Goal: Task Accomplishment & Management: Complete application form

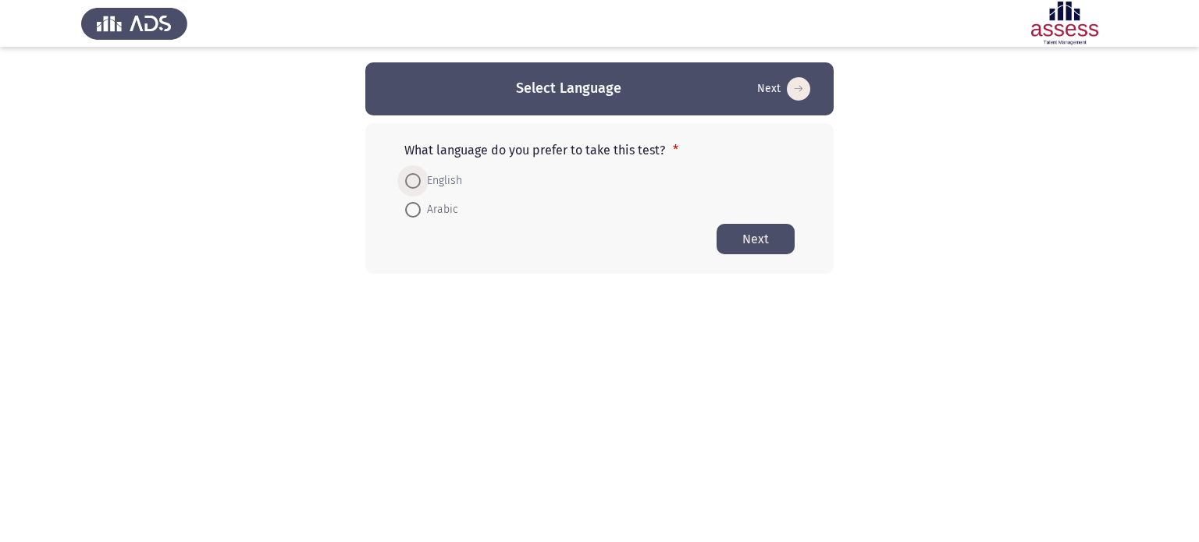
click at [415, 180] on span at bounding box center [413, 181] width 16 height 16
click at [415, 180] on input "English" at bounding box center [413, 181] width 16 height 16
radio input "true"
click at [757, 240] on button "Next" at bounding box center [756, 238] width 78 height 30
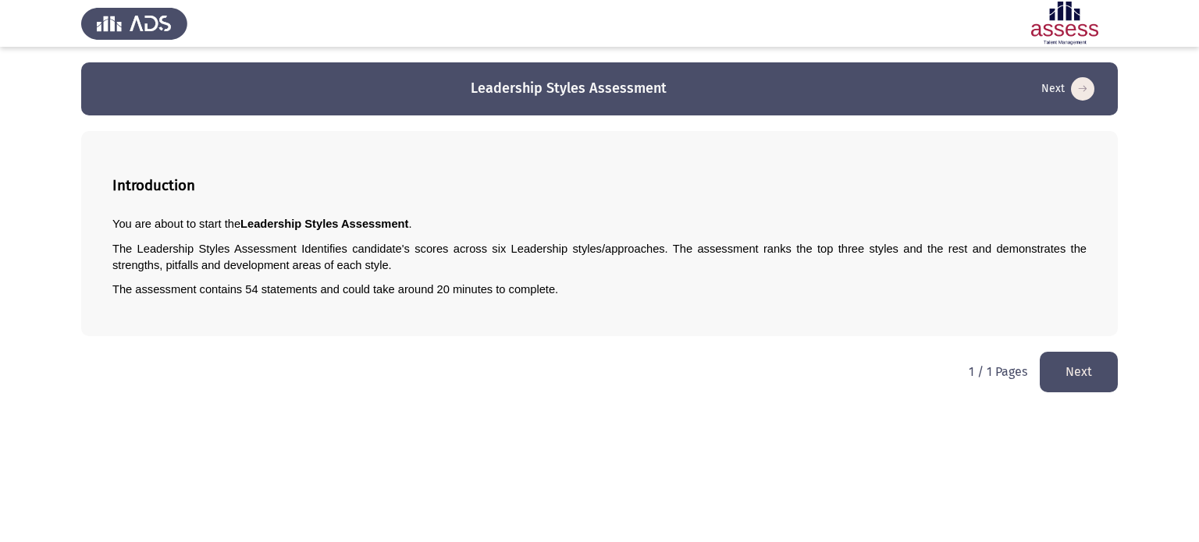
click at [1077, 371] on button "Next" at bounding box center [1079, 372] width 78 height 40
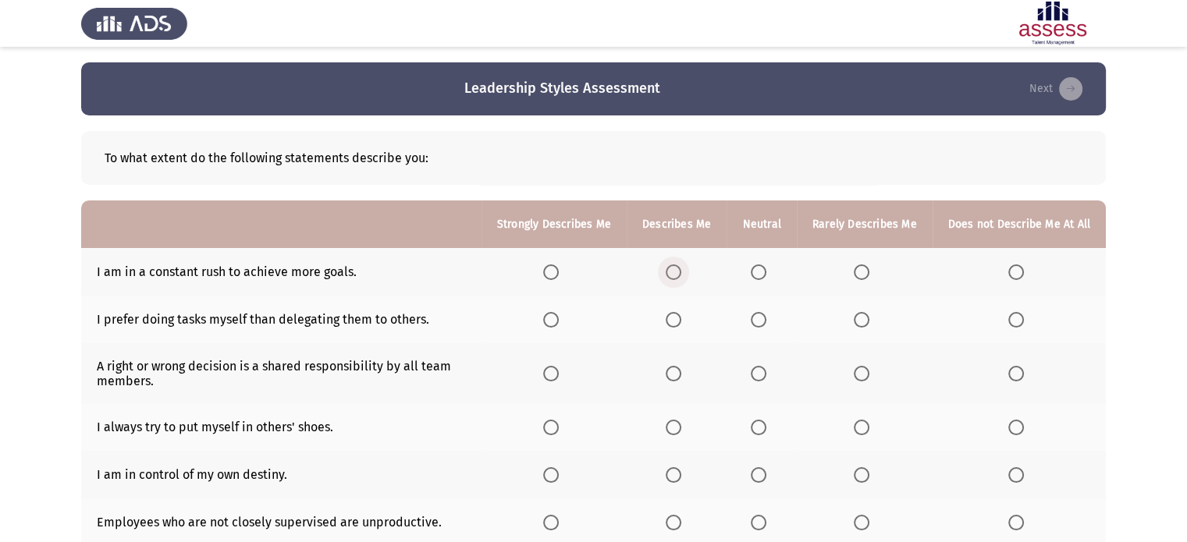
click at [666, 279] on span "Select an option" at bounding box center [674, 273] width 16 height 16
click at [666, 279] on input "Select an option" at bounding box center [674, 273] width 16 height 16
click at [859, 323] on span "Select an option" at bounding box center [862, 320] width 16 height 16
click at [859, 323] on input "Select an option" at bounding box center [862, 320] width 16 height 16
click at [855, 270] on span "Select an option" at bounding box center [862, 273] width 16 height 16
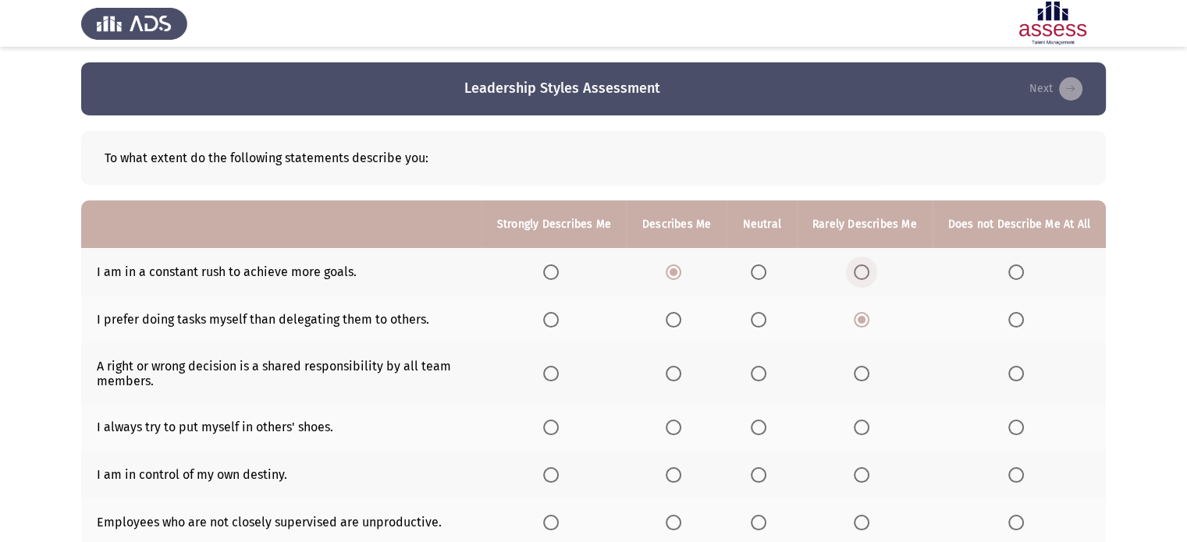
click at [855, 270] on input "Select an option" at bounding box center [862, 273] width 16 height 16
click at [759, 274] on span "Select an option" at bounding box center [759, 273] width 16 height 16
click at [759, 274] on input "Select an option" at bounding box center [759, 273] width 16 height 16
click at [1019, 318] on span "Select an option" at bounding box center [1016, 320] width 16 height 16
click at [1019, 318] on input "Select an option" at bounding box center [1016, 320] width 16 height 16
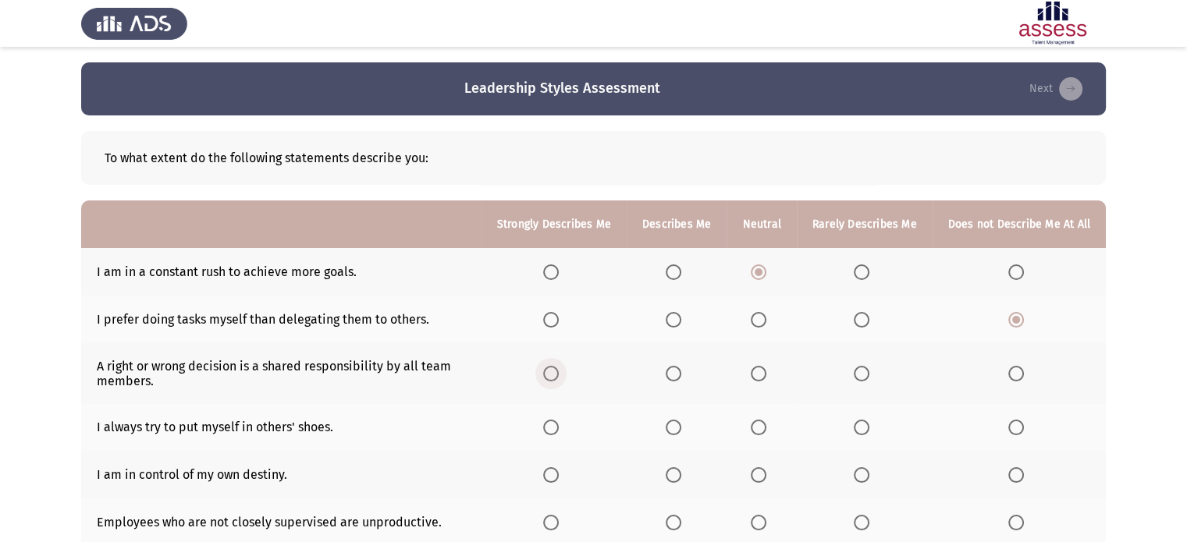
click at [546, 375] on span "Select an option" at bounding box center [551, 374] width 16 height 16
click at [546, 375] on input "Select an option" at bounding box center [551, 374] width 16 height 16
click at [549, 427] on span "Select an option" at bounding box center [551, 428] width 16 height 16
click at [549, 427] on input "Select an option" at bounding box center [551, 428] width 16 height 16
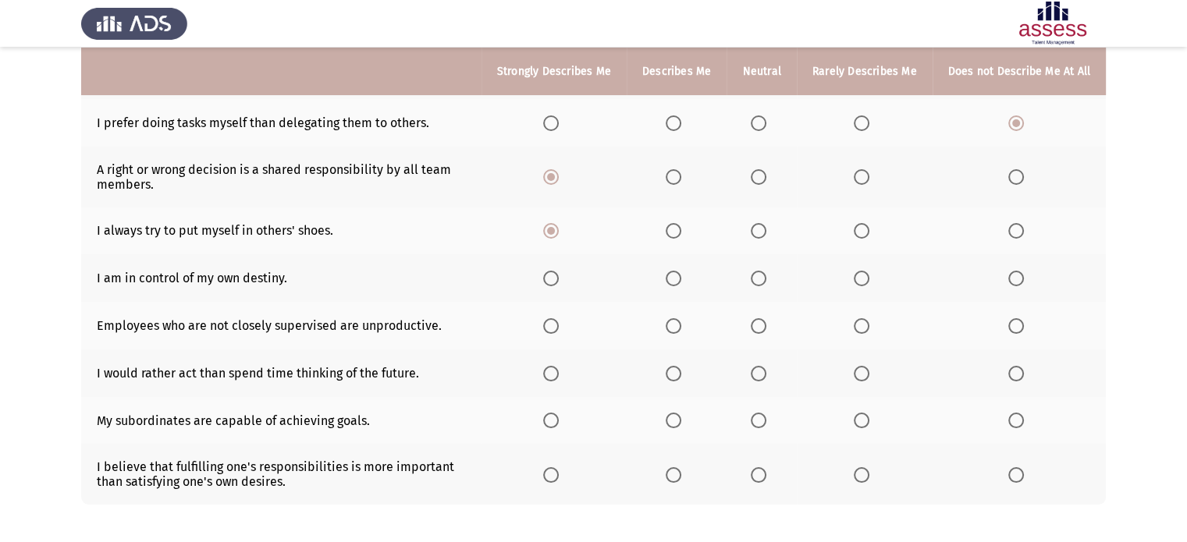
scroll to position [197, 0]
click at [546, 279] on span "Select an option" at bounding box center [551, 278] width 16 height 16
click at [546, 279] on input "Select an option" at bounding box center [551, 278] width 16 height 16
click at [862, 326] on span "Select an option" at bounding box center [862, 326] width 16 height 16
click at [862, 326] on input "Select an option" at bounding box center [862, 326] width 16 height 16
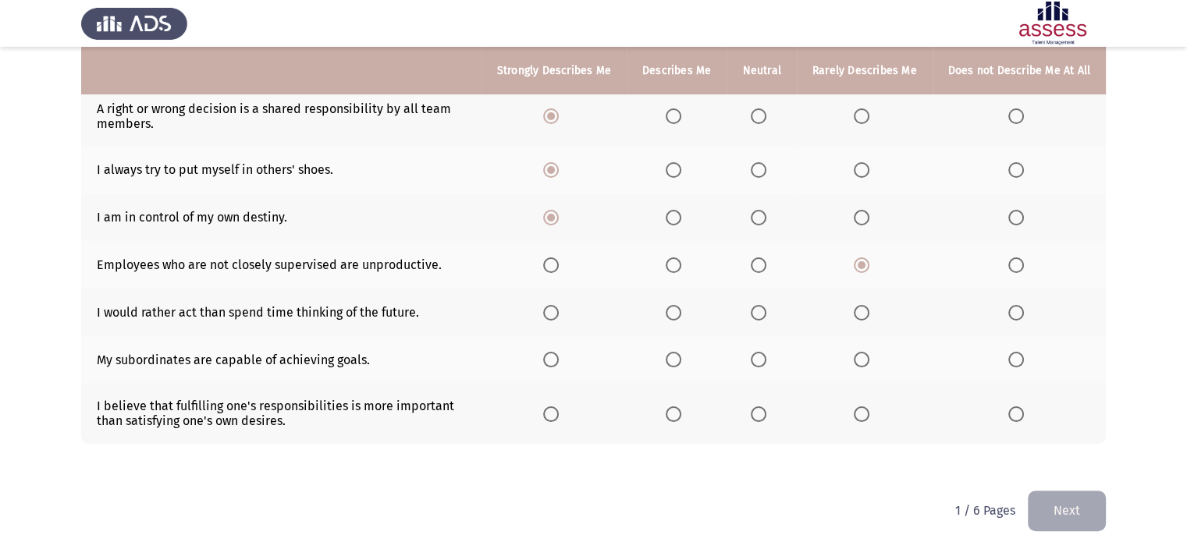
scroll to position [269, 0]
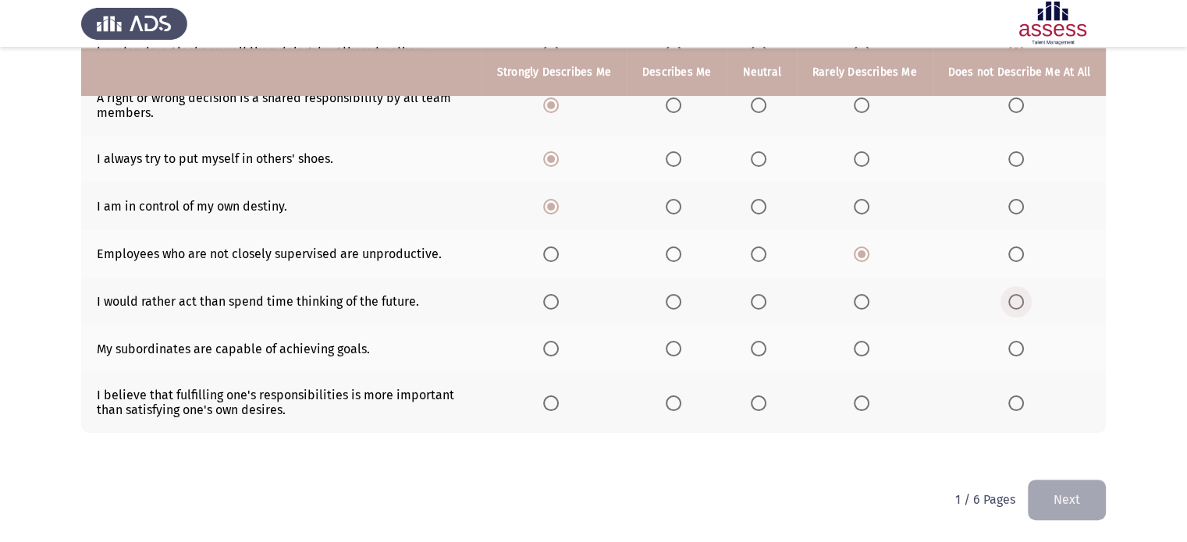
click at [1019, 303] on span "Select an option" at bounding box center [1016, 302] width 16 height 16
click at [1019, 303] on input "Select an option" at bounding box center [1016, 302] width 16 height 16
click at [669, 350] on span "Select an option" at bounding box center [674, 349] width 16 height 16
click at [669, 350] on input "Select an option" at bounding box center [674, 349] width 16 height 16
click at [668, 402] on span "Select an option" at bounding box center [674, 404] width 16 height 16
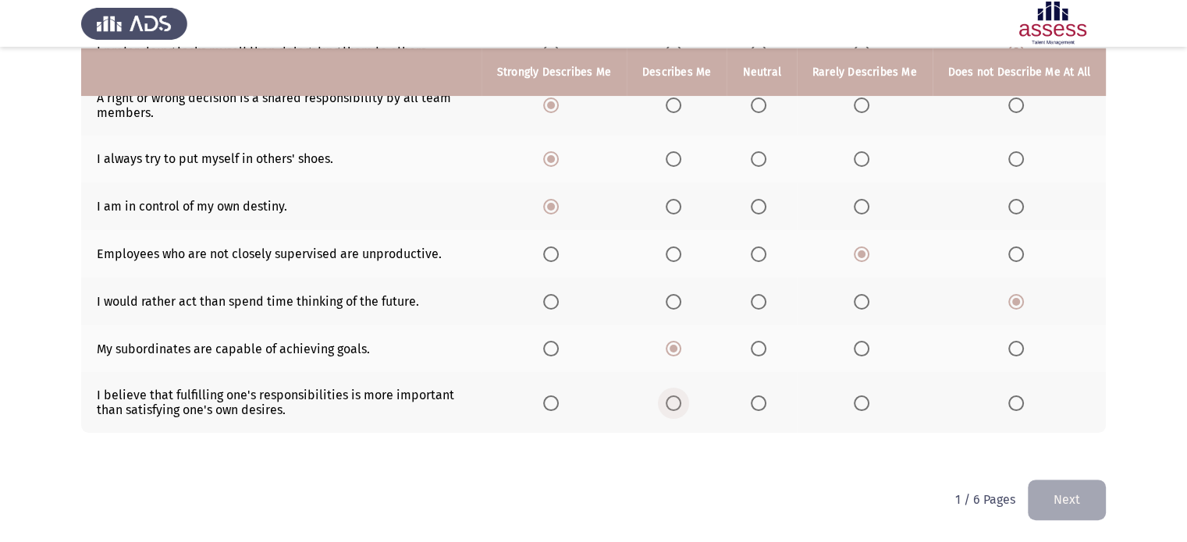
click at [668, 402] on input "Select an option" at bounding box center [674, 404] width 16 height 16
click at [546, 350] on span "Select an option" at bounding box center [551, 349] width 16 height 16
click at [546, 350] on input "Select an option" at bounding box center [551, 349] width 16 height 16
click at [1046, 496] on button "Next" at bounding box center [1067, 500] width 78 height 40
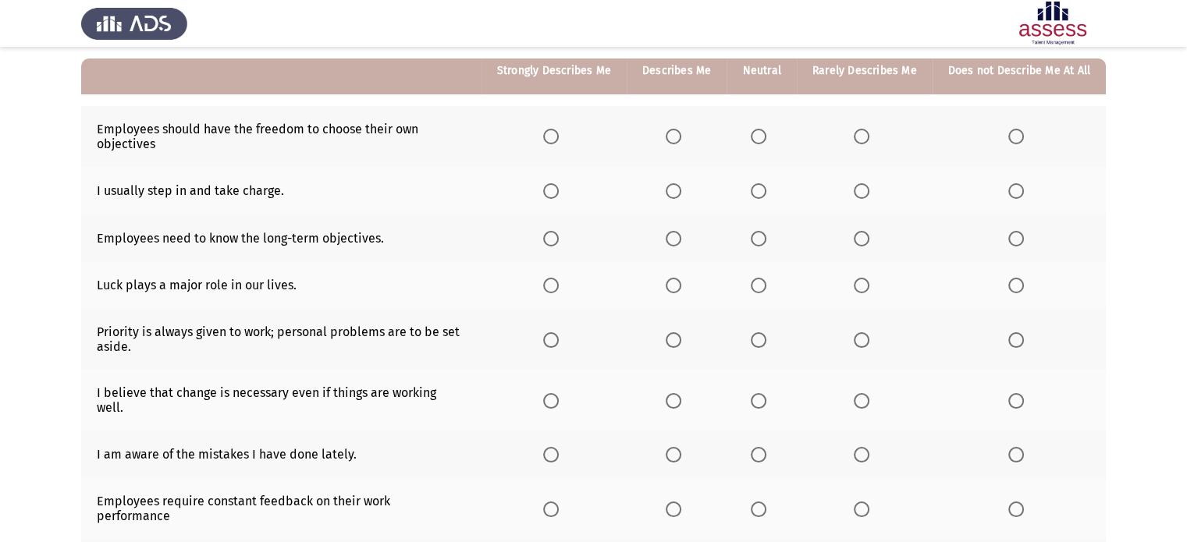
scroll to position [143, 0]
click at [668, 140] on span "Select an option" at bounding box center [674, 136] width 16 height 16
click at [668, 140] on input "Select an option" at bounding box center [674, 136] width 16 height 16
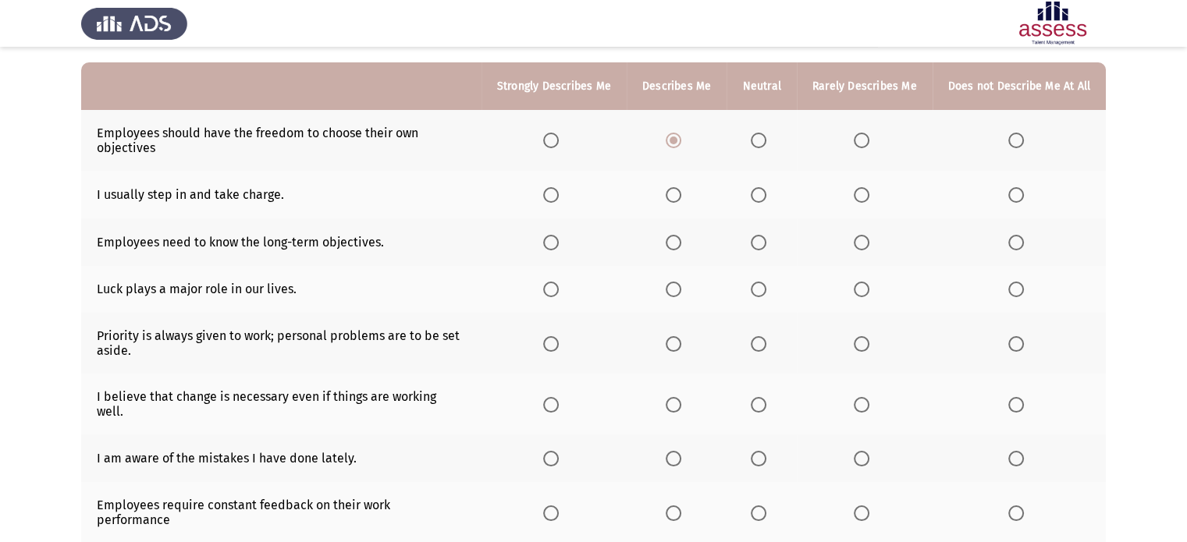
scroll to position [137, 0]
click at [751, 193] on span "Select an option" at bounding box center [759, 196] width 16 height 16
click at [751, 193] on input "Select an option" at bounding box center [759, 196] width 16 height 16
click at [547, 244] on span "Select an option" at bounding box center [551, 244] width 16 height 16
click at [547, 244] on input "Select an option" at bounding box center [551, 244] width 16 height 16
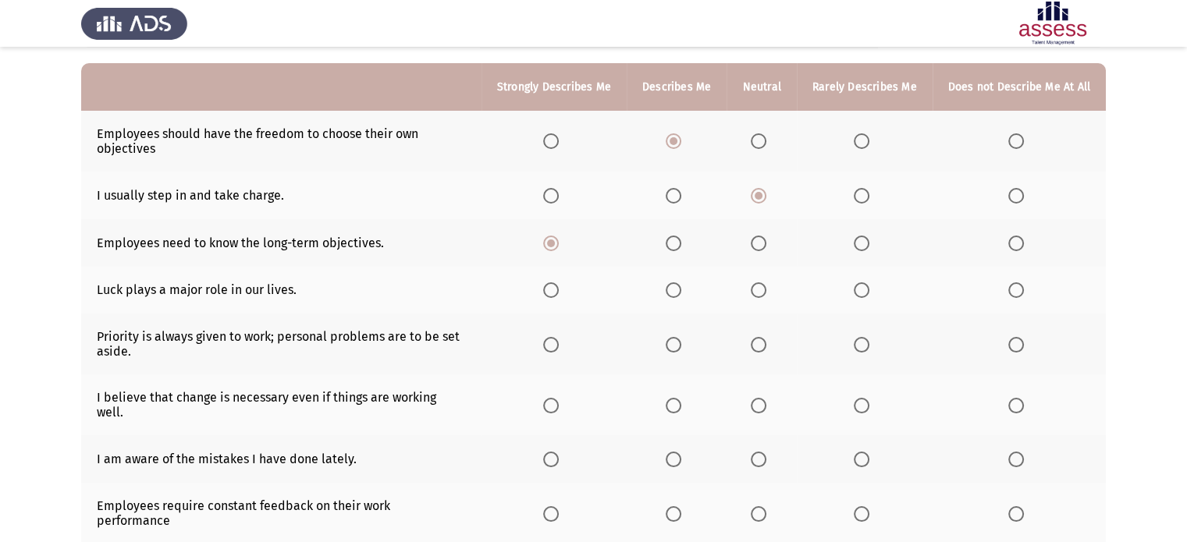
click at [1011, 294] on span "Select an option" at bounding box center [1016, 291] width 16 height 16
click at [1011, 294] on input "Select an option" at bounding box center [1016, 291] width 16 height 16
click at [756, 346] on span "Select an option" at bounding box center [759, 345] width 16 height 16
click at [756, 346] on input "Select an option" at bounding box center [759, 345] width 16 height 16
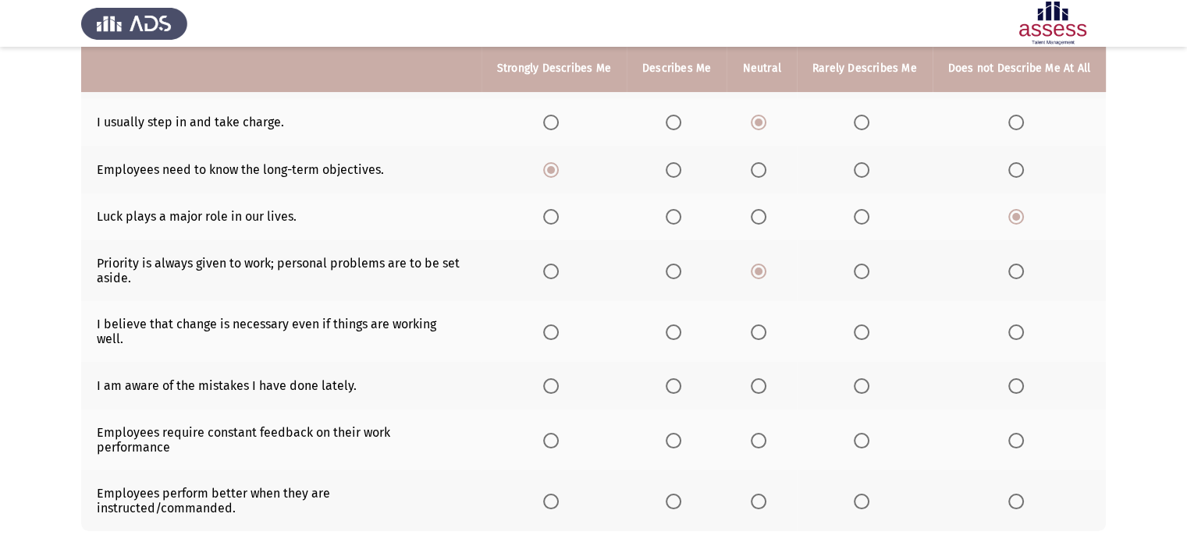
scroll to position [229, 0]
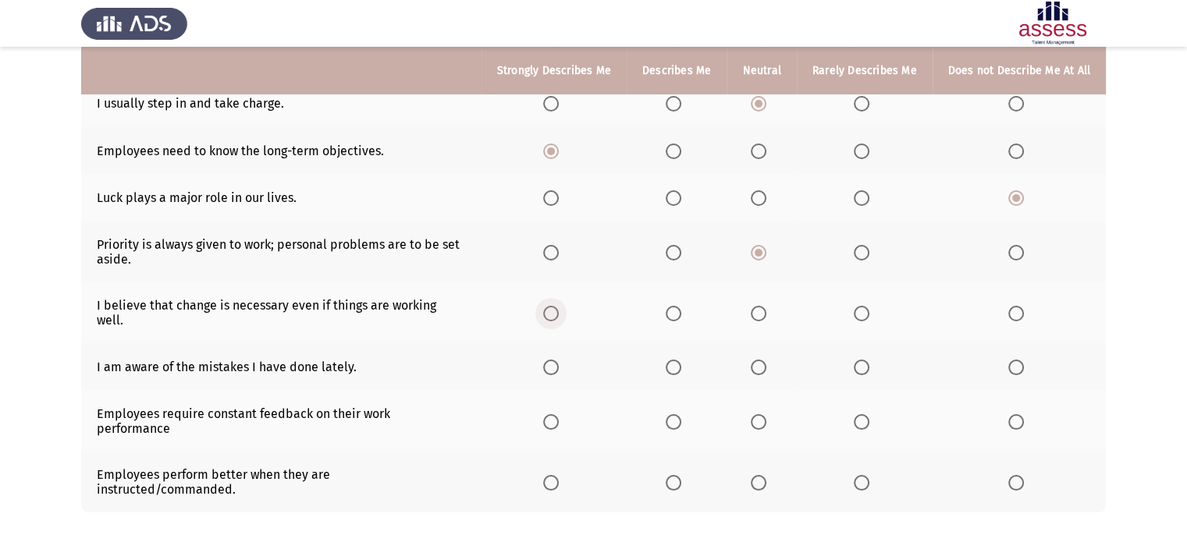
click at [545, 313] on span "Select an option" at bounding box center [551, 314] width 16 height 16
click at [545, 313] on input "Select an option" at bounding box center [551, 314] width 16 height 16
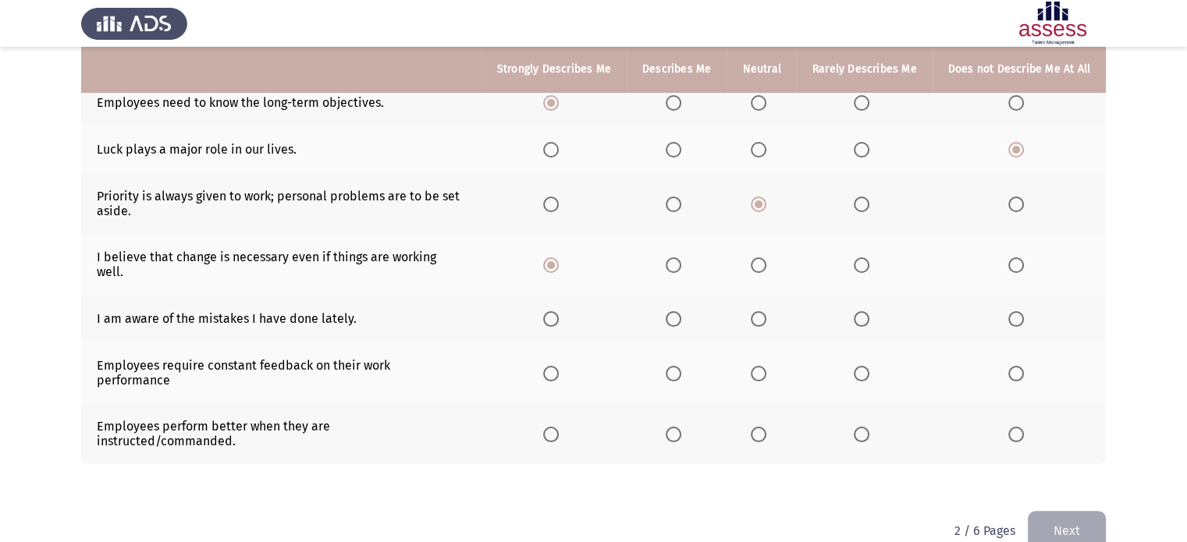
scroll to position [281, 0]
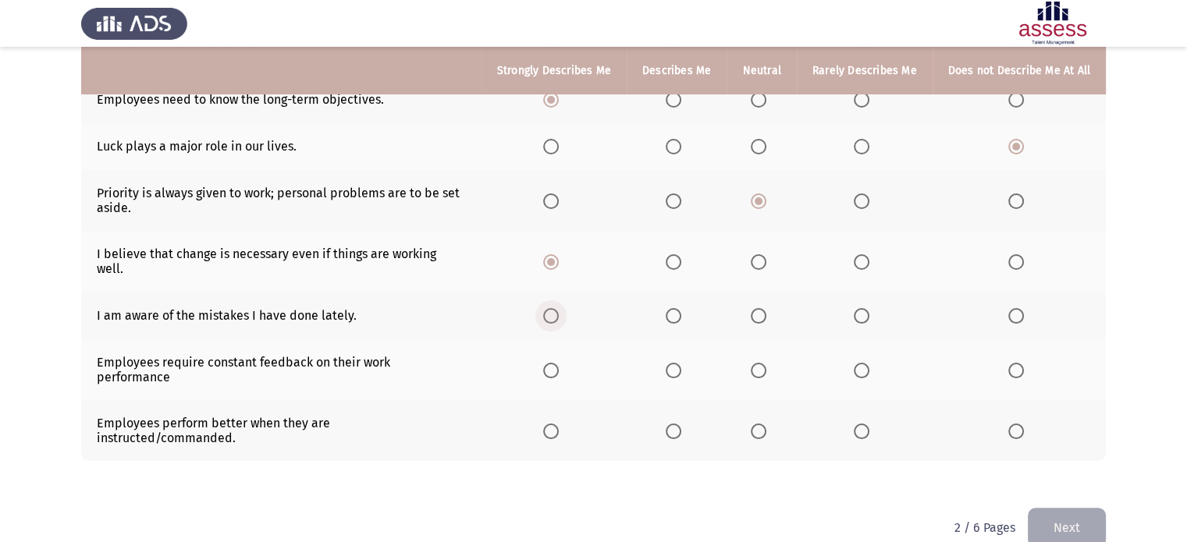
click at [549, 316] on span "Select an option" at bounding box center [551, 316] width 16 height 16
click at [549, 316] on input "Select an option" at bounding box center [551, 316] width 16 height 16
click at [546, 371] on span "Select an option" at bounding box center [551, 371] width 16 height 16
click at [546, 371] on input "Select an option" at bounding box center [551, 371] width 16 height 16
click at [756, 442] on th at bounding box center [761, 430] width 69 height 61
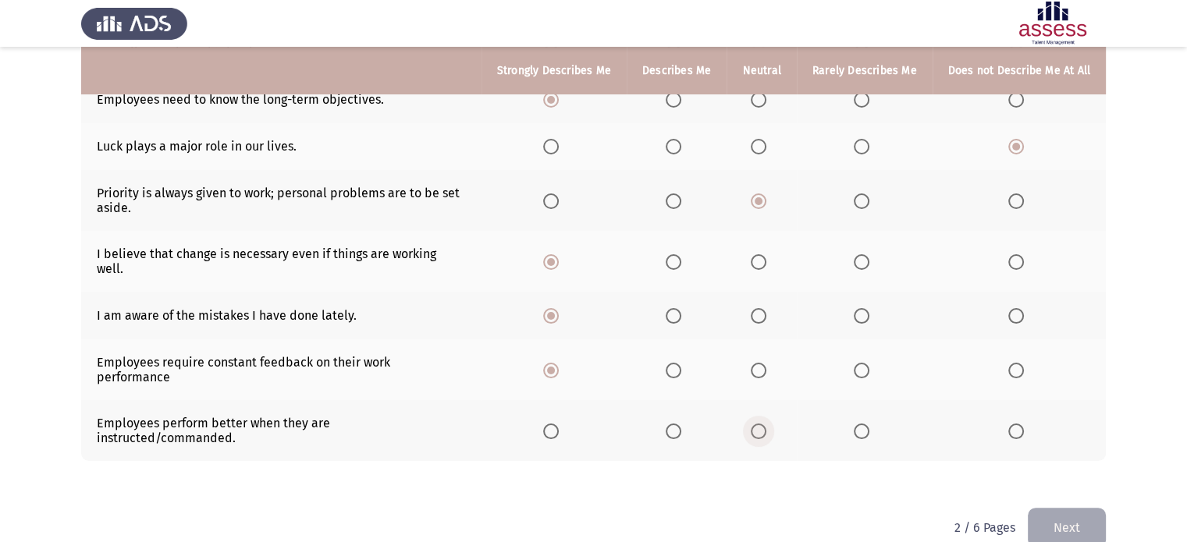
click at [756, 436] on span "Select an option" at bounding box center [759, 432] width 16 height 16
click at [756, 436] on input "Select an option" at bounding box center [759, 432] width 16 height 16
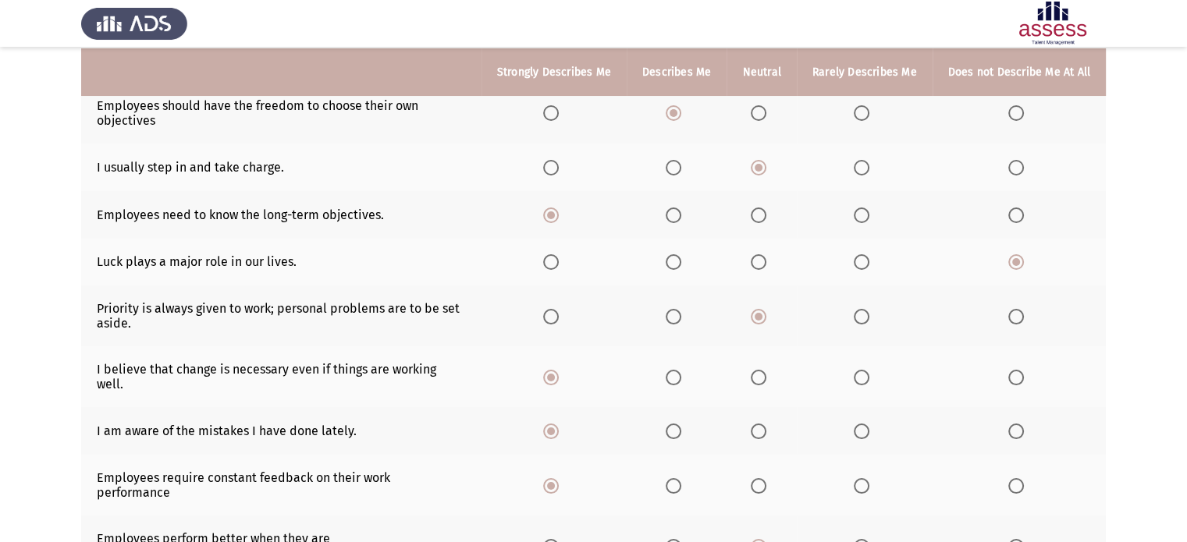
scroll to position [166, 0]
click at [721, 266] on th at bounding box center [677, 262] width 100 height 48
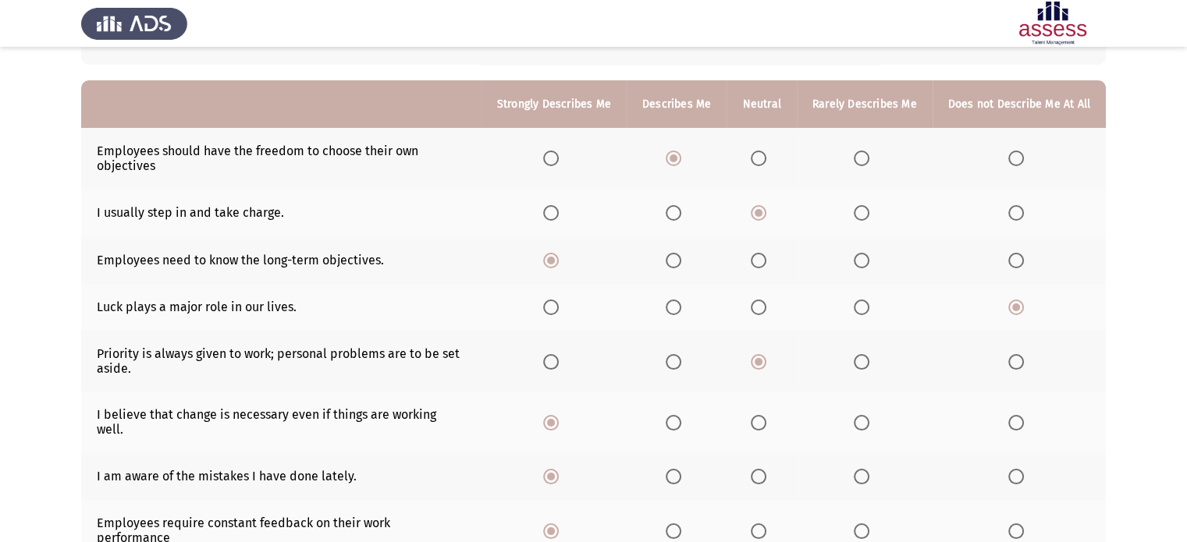
scroll to position [122, 0]
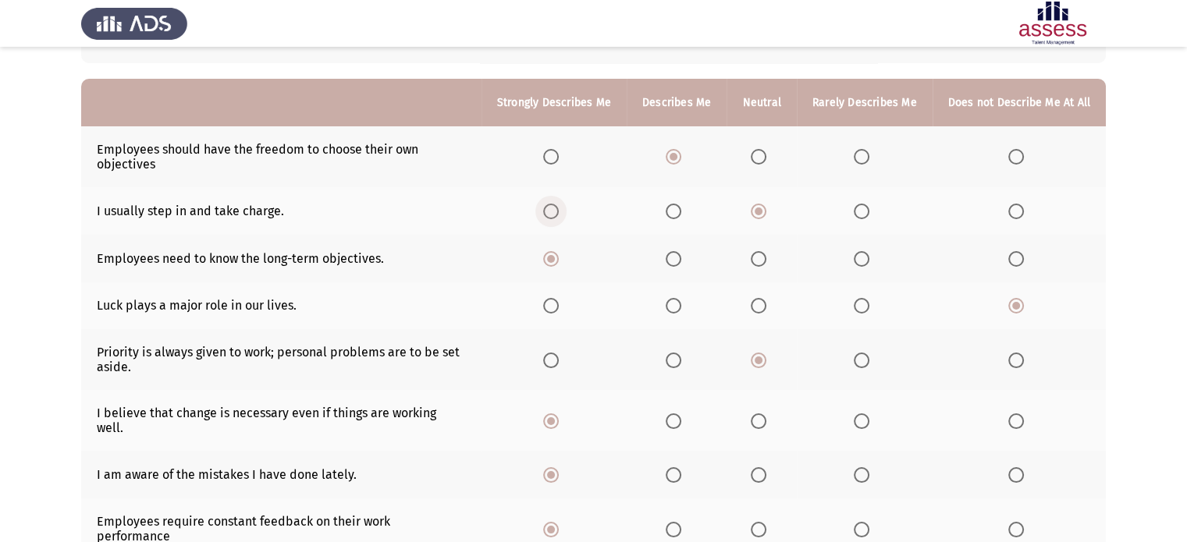
click at [549, 208] on span "Select an option" at bounding box center [551, 212] width 16 height 16
click at [549, 208] on input "Select an option" at bounding box center [551, 212] width 16 height 16
click at [854, 359] on span "Select an option" at bounding box center [862, 361] width 16 height 16
click at [854, 359] on input "Select an option" at bounding box center [862, 361] width 16 height 16
click at [666, 429] on span "Select an option" at bounding box center [674, 422] width 16 height 16
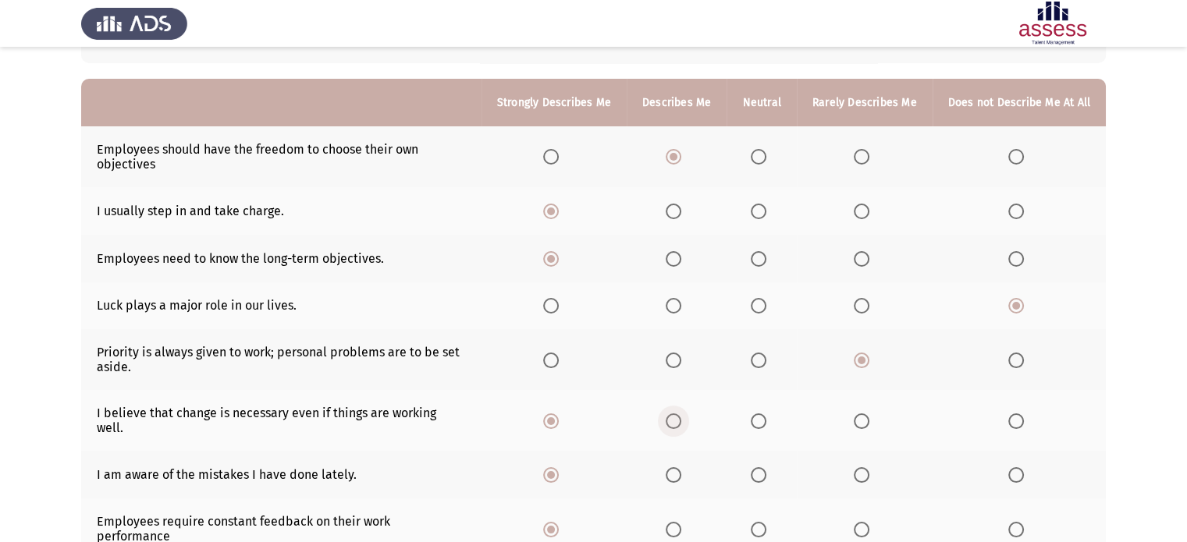
click at [666, 429] on input "Select an option" at bounding box center [674, 422] width 16 height 16
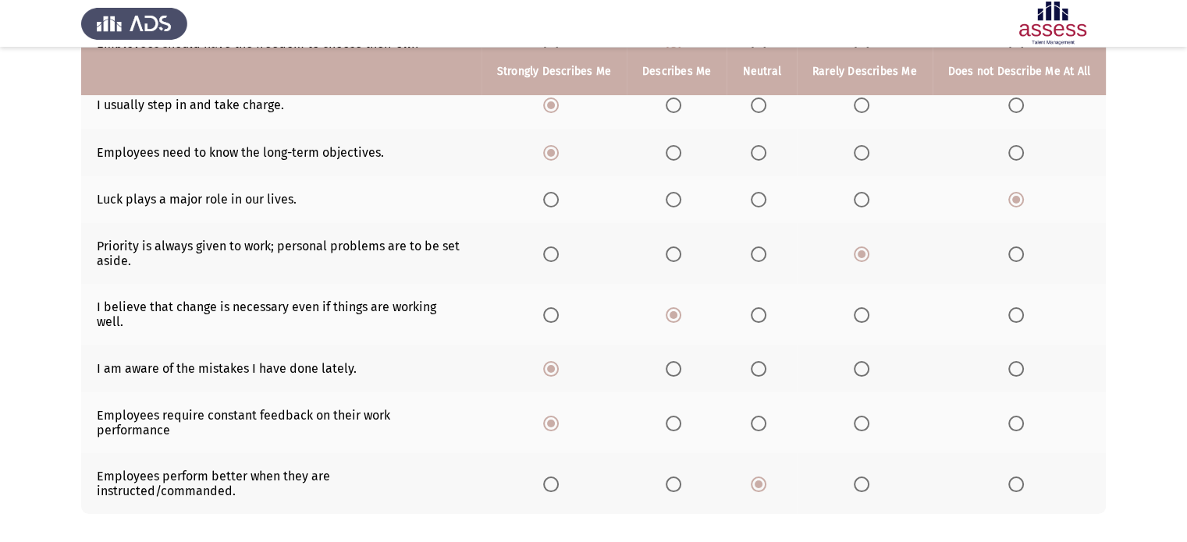
scroll to position [229, 0]
click at [667, 369] on span "Select an option" at bounding box center [674, 368] width 16 height 16
click at [667, 369] on input "Select an option" at bounding box center [674, 368] width 16 height 16
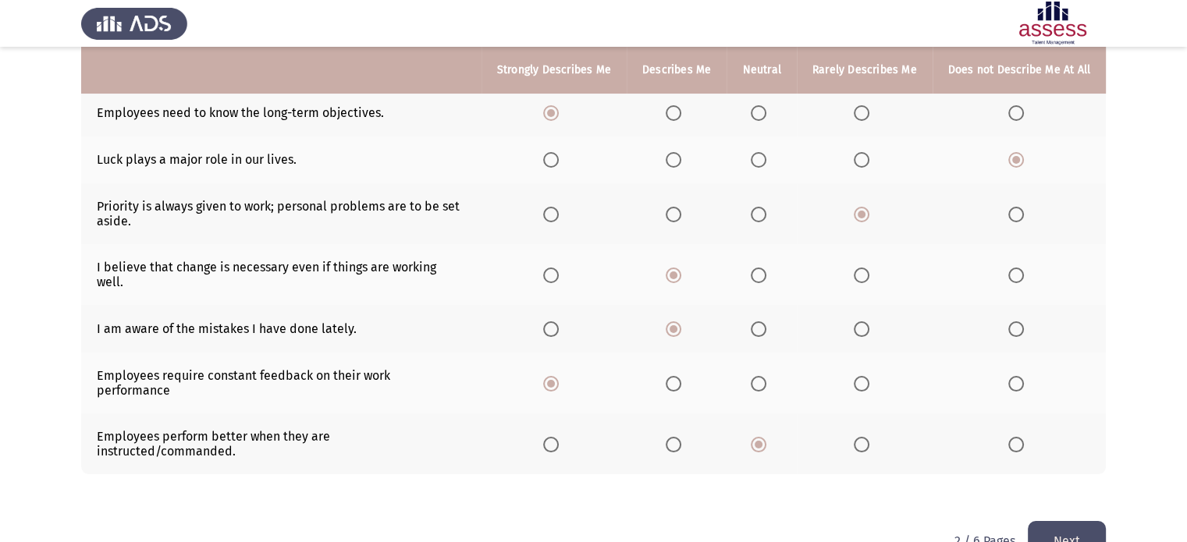
scroll to position [275, 0]
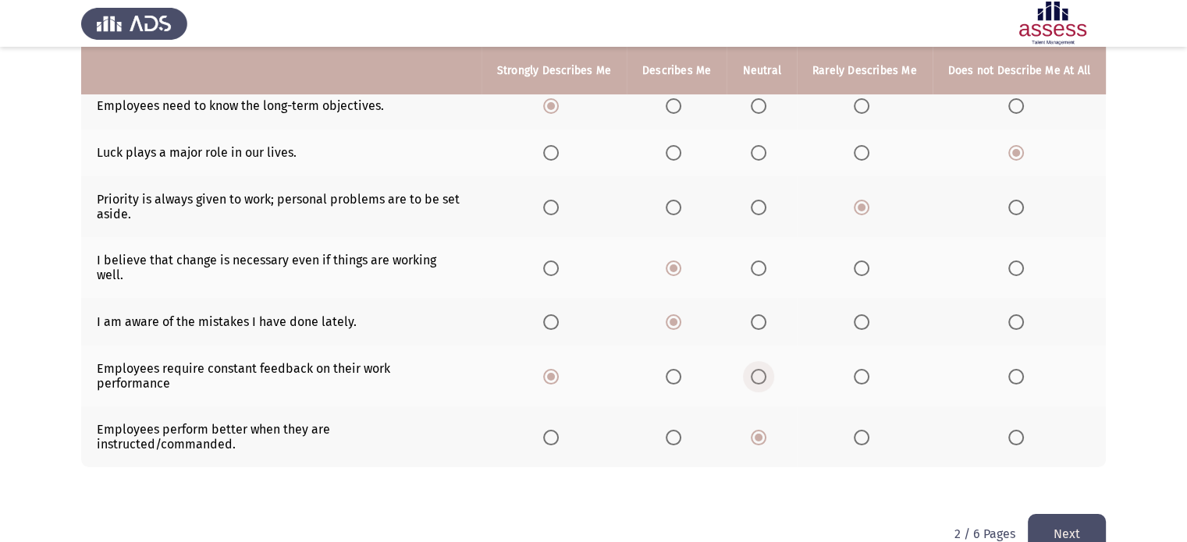
click at [752, 378] on span "Select an option" at bounding box center [759, 377] width 16 height 16
click at [752, 378] on input "Select an option" at bounding box center [759, 377] width 16 height 16
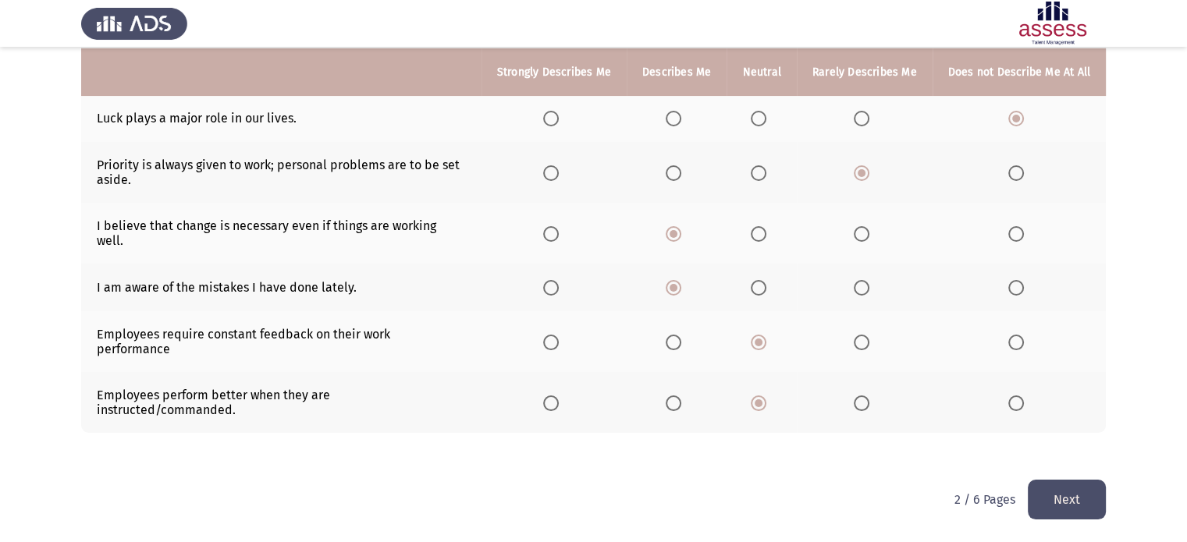
scroll to position [311, 0]
click at [862, 406] on span "Select an option" at bounding box center [862, 404] width 16 height 16
click at [862, 406] on input "Select an option" at bounding box center [862, 404] width 16 height 16
click at [1085, 508] on button "Next" at bounding box center [1067, 500] width 78 height 40
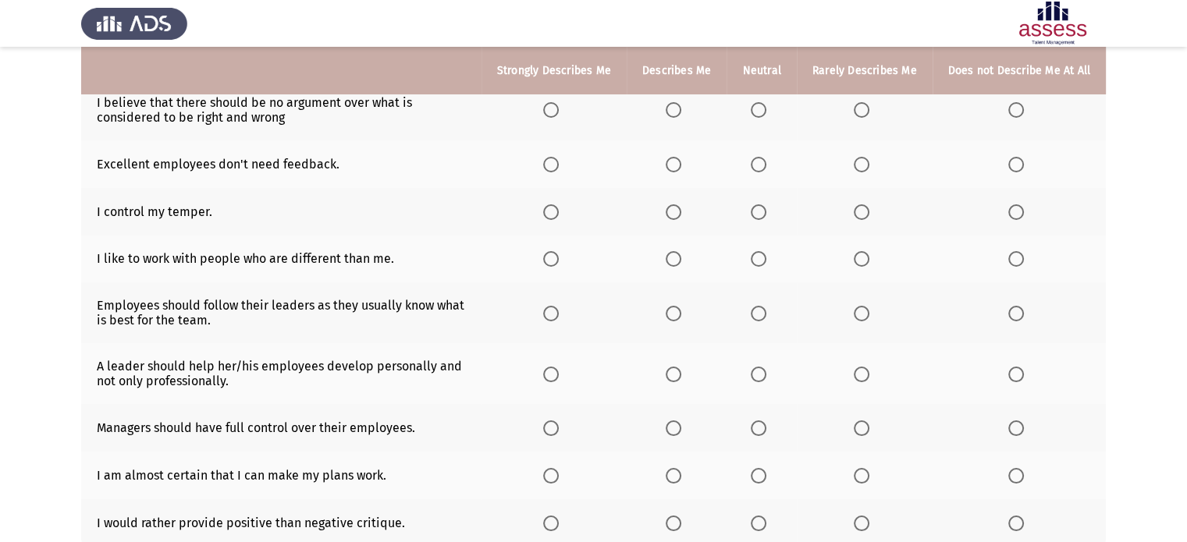
scroll to position [169, 0]
click at [865, 166] on label "Select an option" at bounding box center [865, 165] width 22 height 16
click at [865, 166] on input "Select an option" at bounding box center [862, 165] width 16 height 16
click at [543, 209] on span "Select an option" at bounding box center [551, 212] width 16 height 16
click at [543, 209] on input "Select an option" at bounding box center [551, 212] width 16 height 16
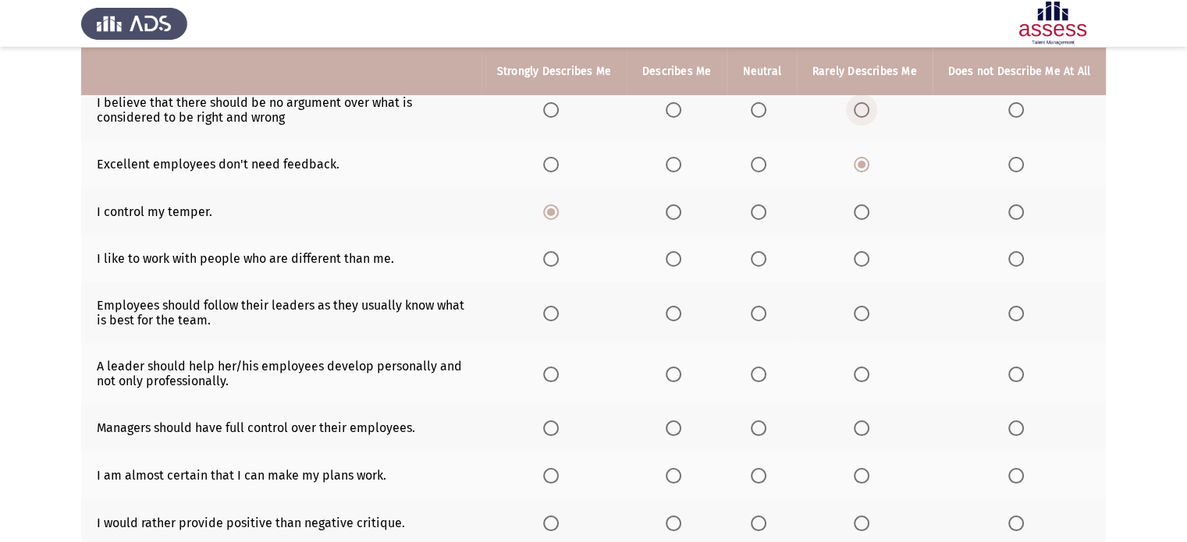
click at [854, 110] on span "Select an option" at bounding box center [862, 110] width 16 height 16
click at [854, 110] on input "Select an option" at bounding box center [862, 110] width 16 height 16
click at [1015, 163] on span "Select an option" at bounding box center [1016, 165] width 16 height 16
click at [1015, 163] on input "Select an option" at bounding box center [1016, 165] width 16 height 16
click at [549, 261] on span "Select an option" at bounding box center [551, 259] width 16 height 16
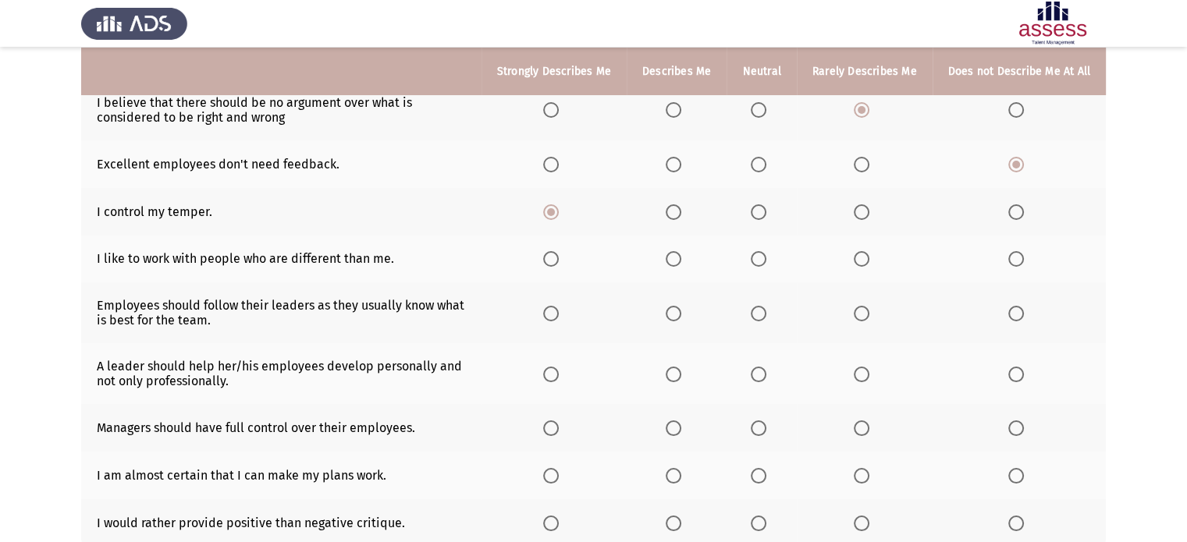
click at [549, 261] on input "Select an option" at bounding box center [551, 259] width 16 height 16
click at [543, 317] on span "Select an option" at bounding box center [551, 314] width 16 height 16
click at [543, 317] on input "Select an option" at bounding box center [551, 314] width 16 height 16
click at [668, 318] on span "Select an option" at bounding box center [674, 314] width 16 height 16
click at [668, 318] on input "Select an option" at bounding box center [674, 314] width 16 height 16
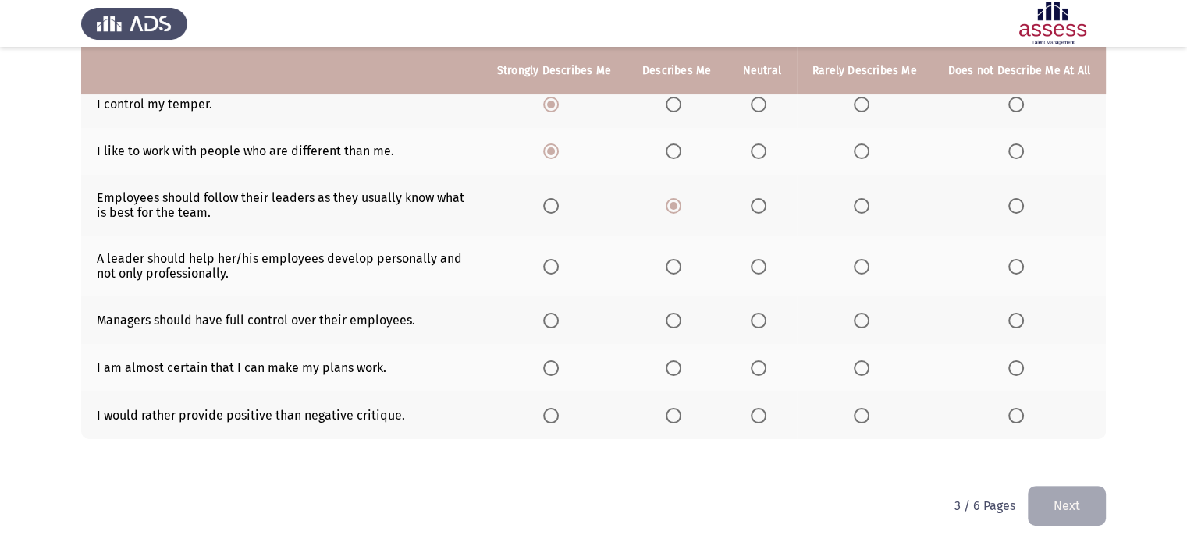
scroll to position [275, 0]
click at [553, 276] on span "Select an option" at bounding box center [551, 269] width 16 height 16
click at [553, 276] on input "Select an option" at bounding box center [551, 269] width 16 height 16
click at [1014, 327] on span "Select an option" at bounding box center [1016, 323] width 16 height 16
click at [1014, 327] on input "Select an option" at bounding box center [1016, 323] width 16 height 16
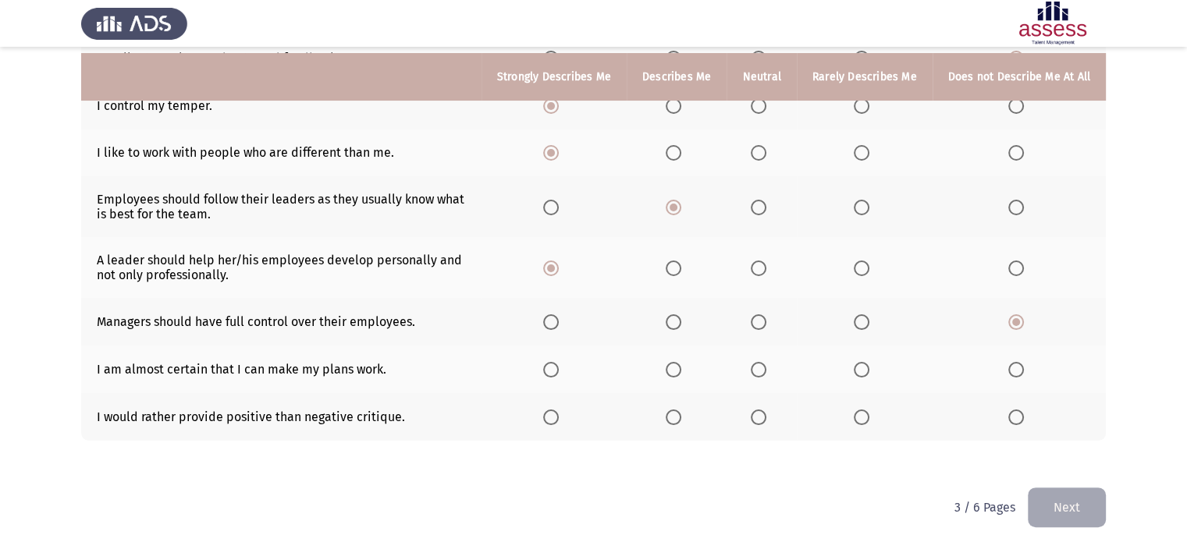
scroll to position [283, 0]
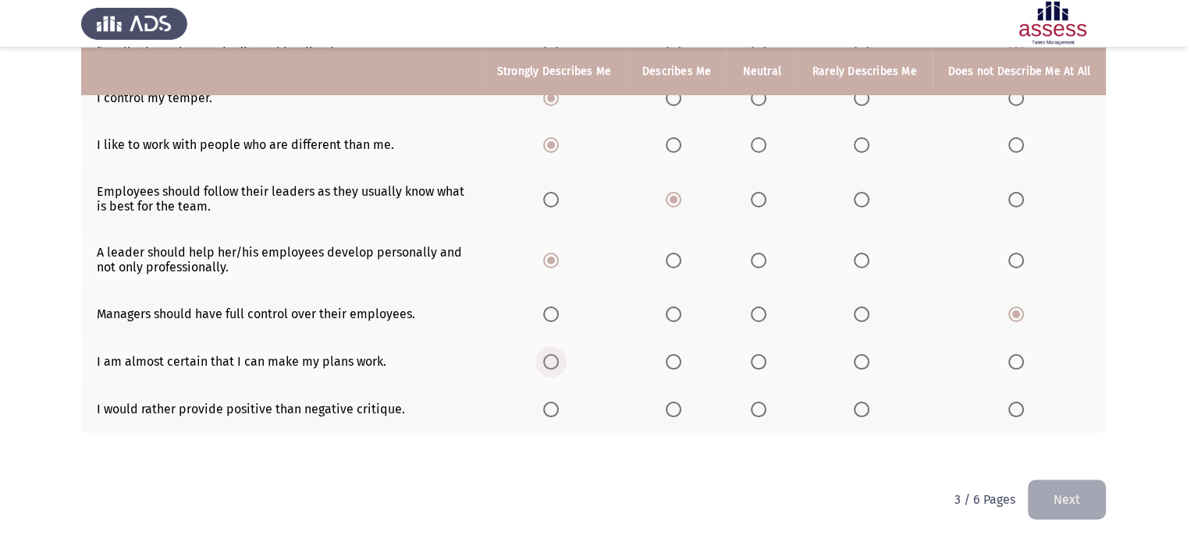
click at [548, 360] on span "Select an option" at bounding box center [551, 362] width 16 height 16
click at [548, 360] on input "Select an option" at bounding box center [551, 362] width 16 height 16
click at [544, 411] on span "Select an option" at bounding box center [551, 410] width 16 height 16
click at [544, 411] on input "Select an option" at bounding box center [551, 410] width 16 height 16
click at [666, 415] on span "Select an option" at bounding box center [674, 410] width 16 height 16
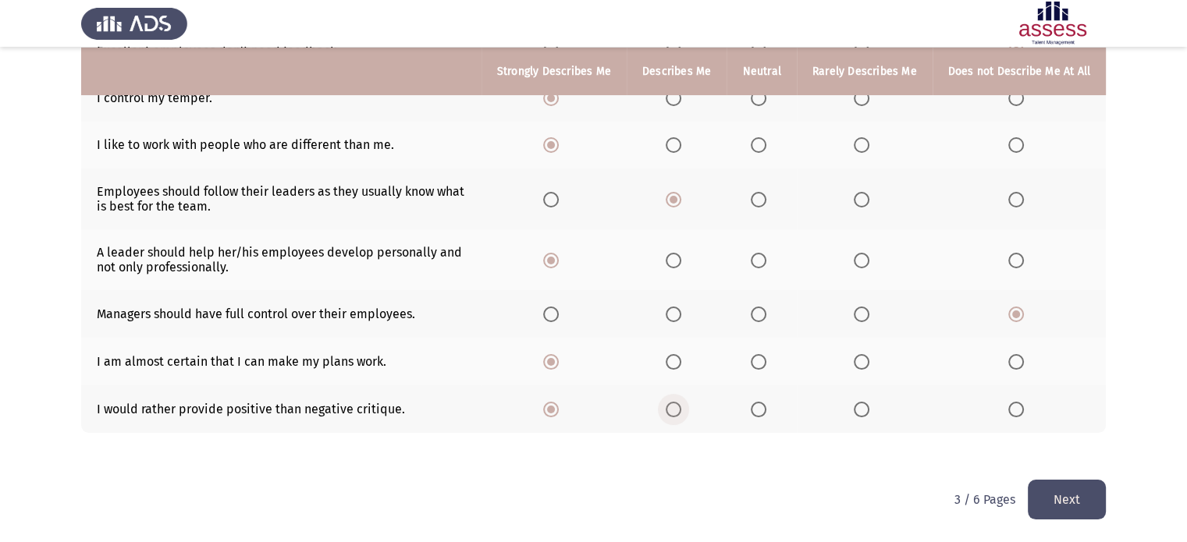
click at [666, 415] on input "Select an option" at bounding box center [674, 410] width 16 height 16
click at [1076, 500] on button "Next" at bounding box center [1067, 500] width 78 height 40
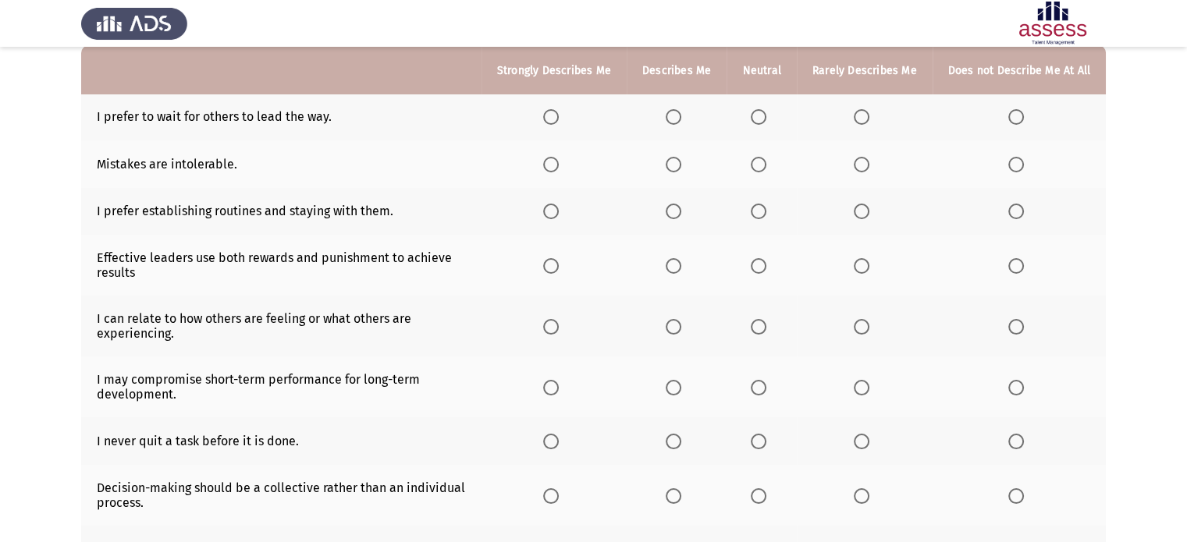
scroll to position [156, 0]
click at [1015, 110] on span "Select an option" at bounding box center [1016, 116] width 16 height 16
click at [1015, 110] on input "Select an option" at bounding box center [1016, 116] width 16 height 16
click at [1015, 169] on span "Select an option" at bounding box center [1016, 164] width 16 height 16
click at [1015, 169] on input "Select an option" at bounding box center [1016, 164] width 16 height 16
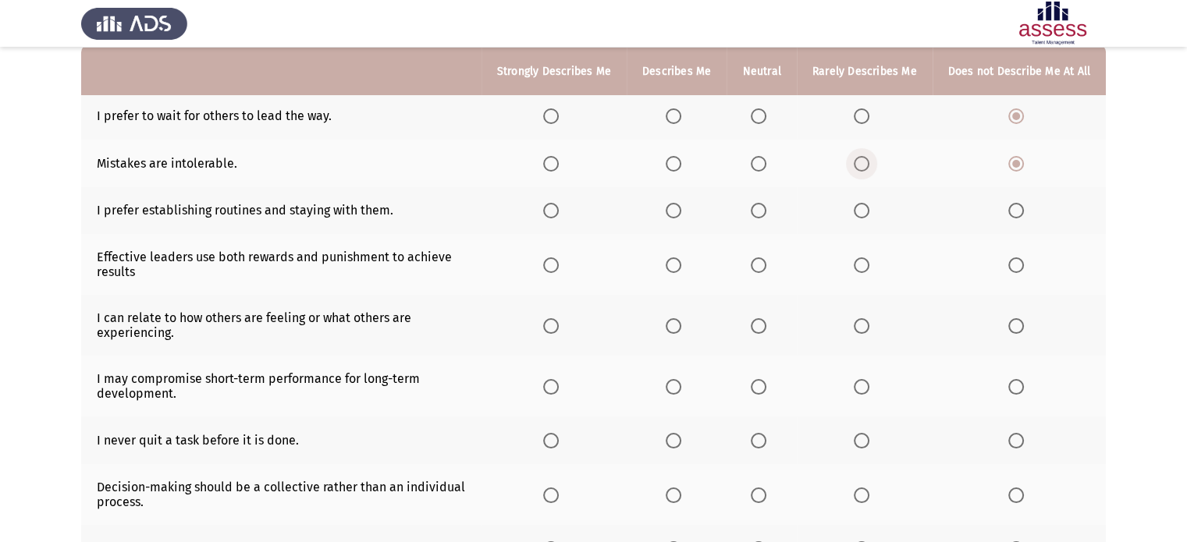
click at [859, 167] on span "Select an option" at bounding box center [862, 164] width 16 height 16
click at [859, 167] on input "Select an option" at bounding box center [862, 164] width 16 height 16
click at [1015, 215] on span "Select an option" at bounding box center [1016, 211] width 16 height 16
click at [1015, 215] on input "Select an option" at bounding box center [1016, 211] width 16 height 16
click at [860, 272] on span "Select an option" at bounding box center [862, 266] width 16 height 16
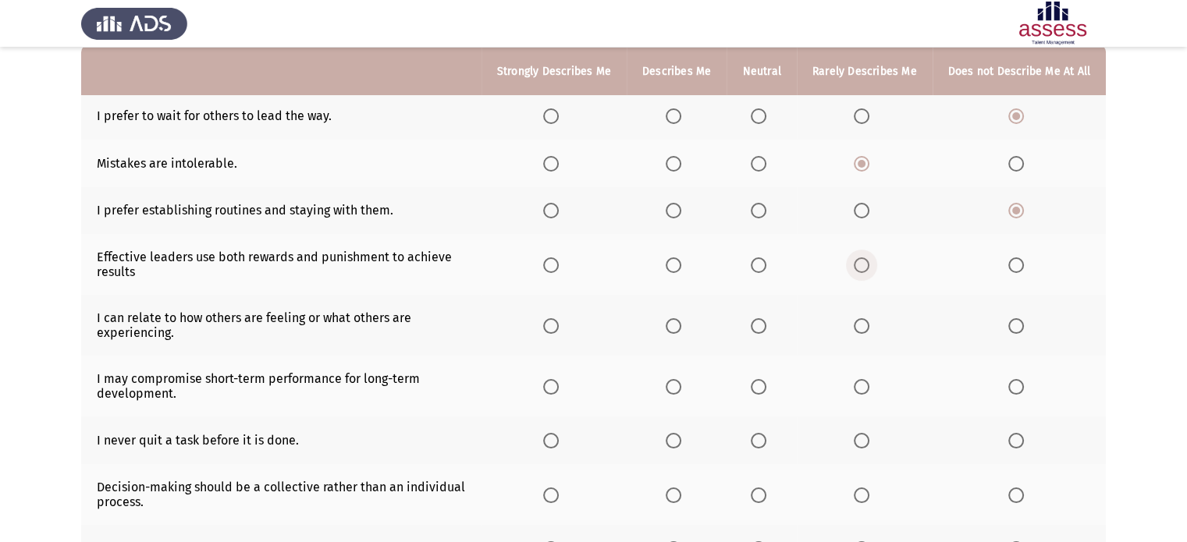
click at [860, 272] on input "Select an option" at bounding box center [862, 266] width 16 height 16
click at [549, 317] on th at bounding box center [554, 325] width 145 height 61
click at [543, 324] on span "Select an option" at bounding box center [551, 326] width 16 height 16
click at [543, 324] on input "Select an option" at bounding box center [551, 326] width 16 height 16
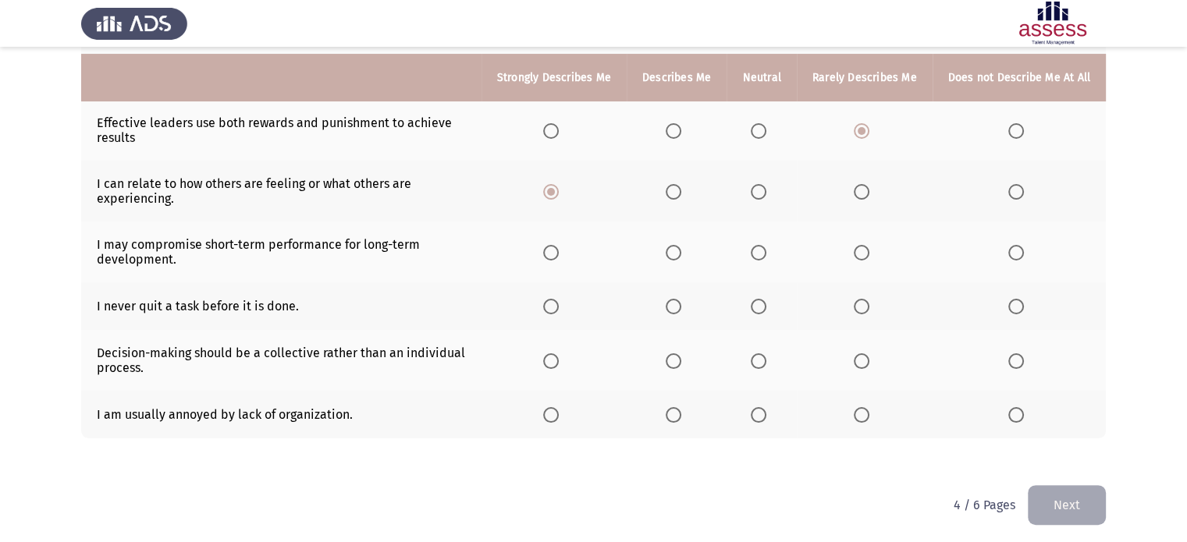
scroll to position [297, 0]
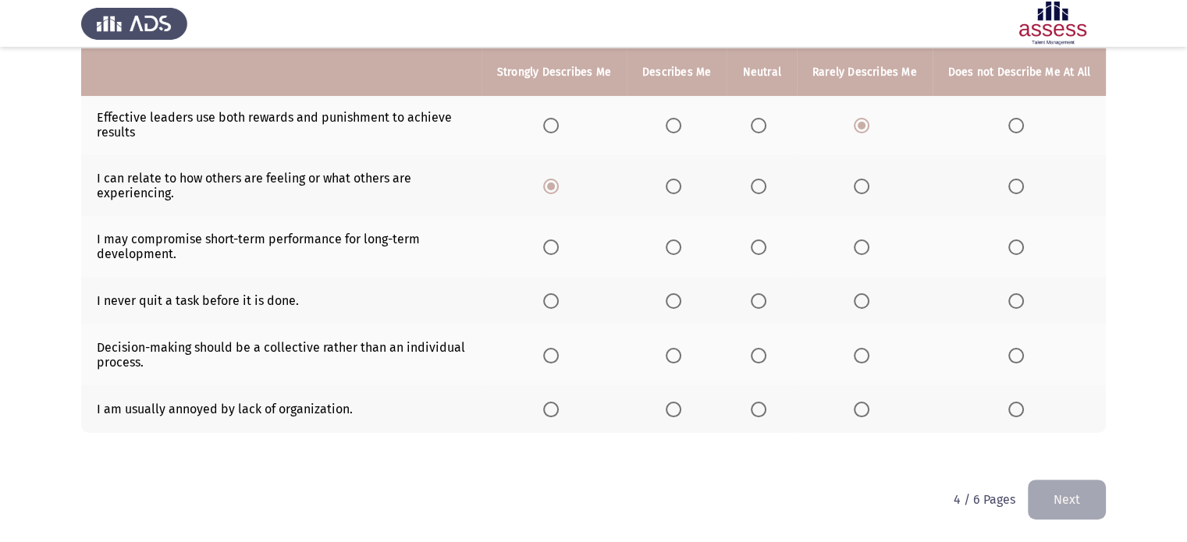
click at [670, 256] on th at bounding box center [677, 246] width 100 height 61
click at [668, 247] on span "Select an option" at bounding box center [674, 248] width 16 height 16
click at [668, 247] on input "Select an option" at bounding box center [674, 248] width 16 height 16
click at [543, 297] on span "Select an option" at bounding box center [551, 301] width 16 height 16
click at [543, 297] on input "Select an option" at bounding box center [551, 301] width 16 height 16
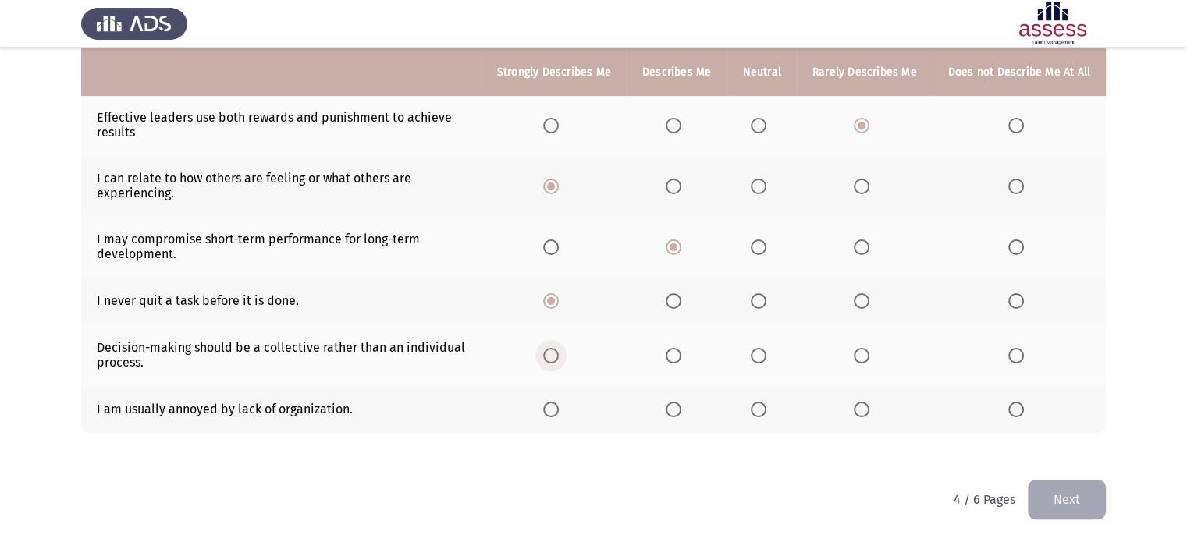
click at [551, 358] on span "Select an option" at bounding box center [551, 356] width 16 height 16
click at [551, 358] on input "Select an option" at bounding box center [551, 356] width 16 height 16
click at [549, 411] on span "Select an option" at bounding box center [551, 410] width 16 height 16
click at [549, 411] on input "Select an option" at bounding box center [551, 410] width 16 height 16
click at [1074, 505] on button "Next" at bounding box center [1067, 500] width 78 height 40
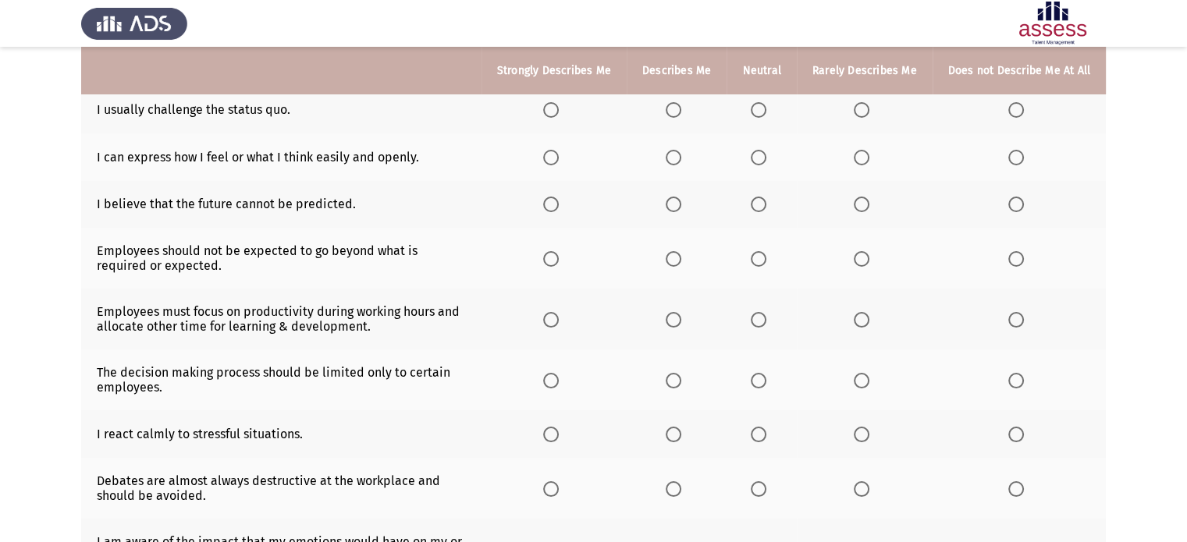
scroll to position [162, 0]
click at [543, 165] on span "Select an option" at bounding box center [551, 159] width 16 height 16
click at [543, 165] on input "Select an option" at bounding box center [551, 159] width 16 height 16
click at [1010, 202] on span "Select an option" at bounding box center [1016, 205] width 16 height 16
click at [1010, 202] on input "Select an option" at bounding box center [1016, 205] width 16 height 16
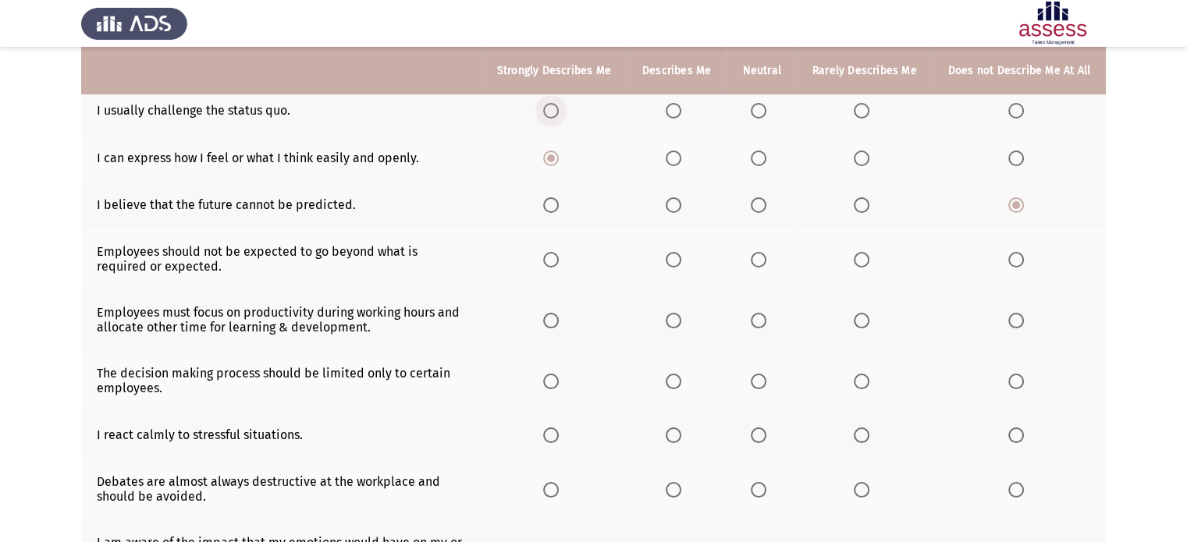
click at [549, 108] on span "Select an option" at bounding box center [551, 111] width 16 height 16
click at [549, 108] on input "Select an option" at bounding box center [551, 111] width 16 height 16
click at [1018, 261] on span "Select an option" at bounding box center [1016, 260] width 16 height 16
click at [1018, 261] on input "Select an option" at bounding box center [1016, 260] width 16 height 16
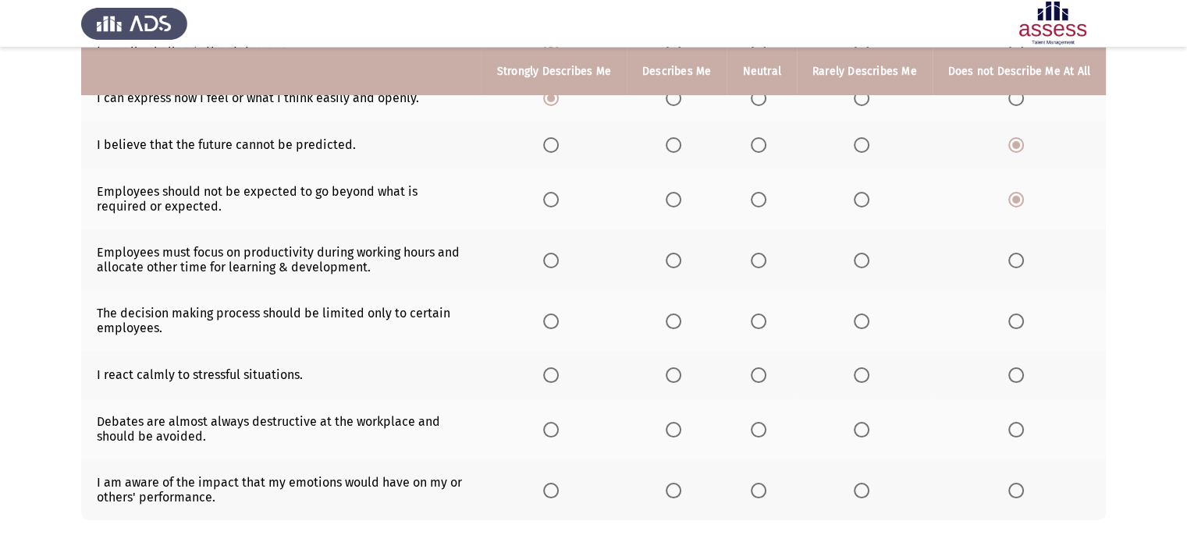
scroll to position [222, 0]
click at [549, 261] on span "Select an option" at bounding box center [551, 260] width 16 height 16
click at [549, 261] on input "Select an option" at bounding box center [551, 260] width 16 height 16
click at [1008, 264] on span "Select an option" at bounding box center [1016, 260] width 16 height 16
click at [1008, 264] on input "Select an option" at bounding box center [1016, 260] width 16 height 16
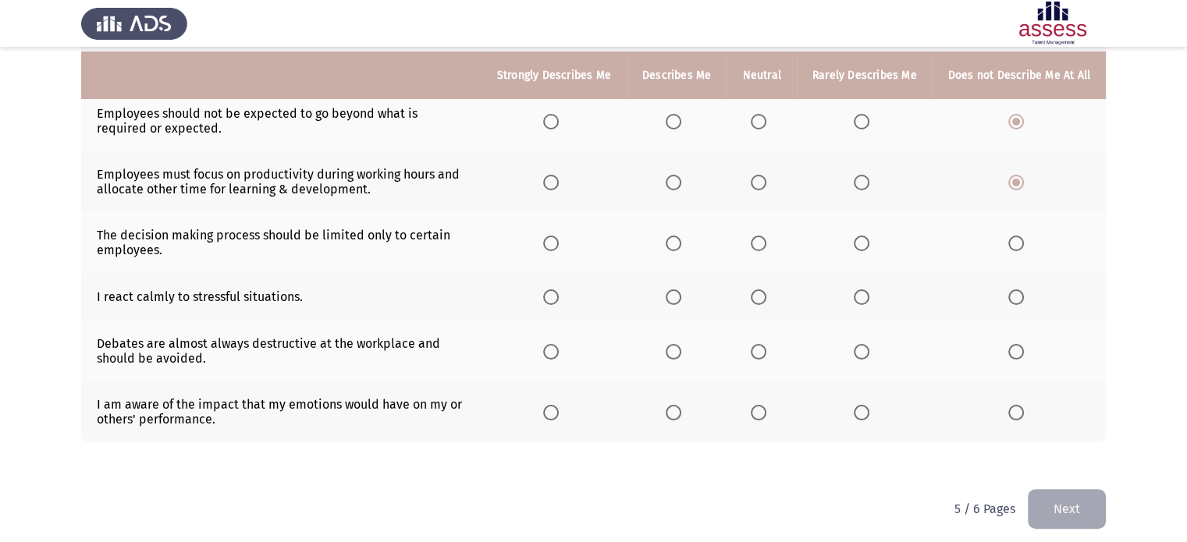
scroll to position [305, 0]
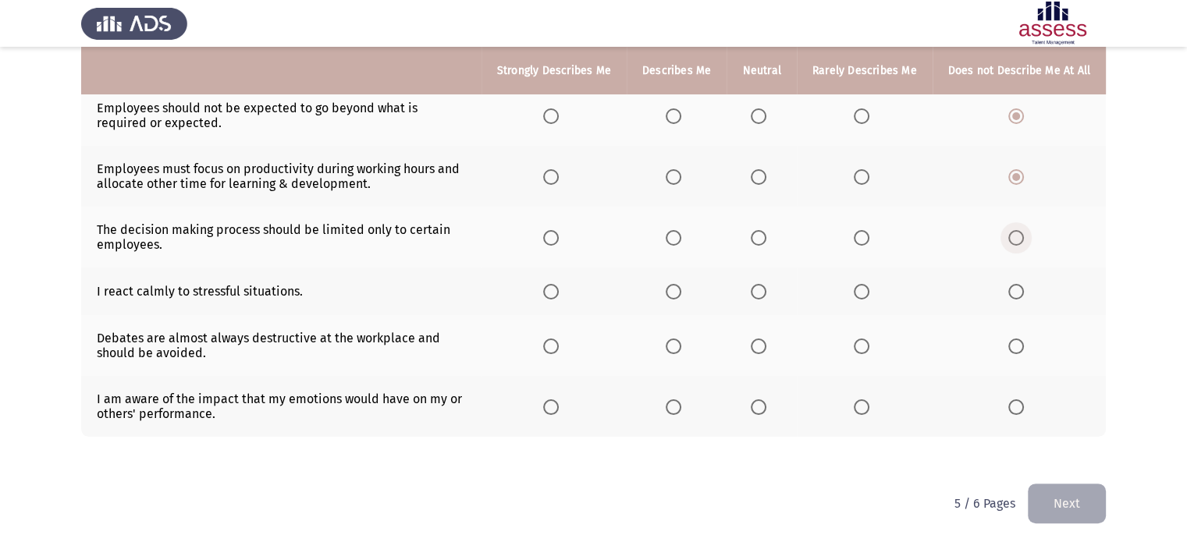
click at [1017, 244] on span "Select an option" at bounding box center [1016, 238] width 16 height 16
click at [1017, 244] on input "Select an option" at bounding box center [1016, 238] width 16 height 16
click at [869, 236] on label "Select an option" at bounding box center [865, 238] width 22 height 16
click at [869, 236] on input "Select an option" at bounding box center [862, 238] width 16 height 16
click at [548, 293] on span "Select an option" at bounding box center [551, 292] width 16 height 16
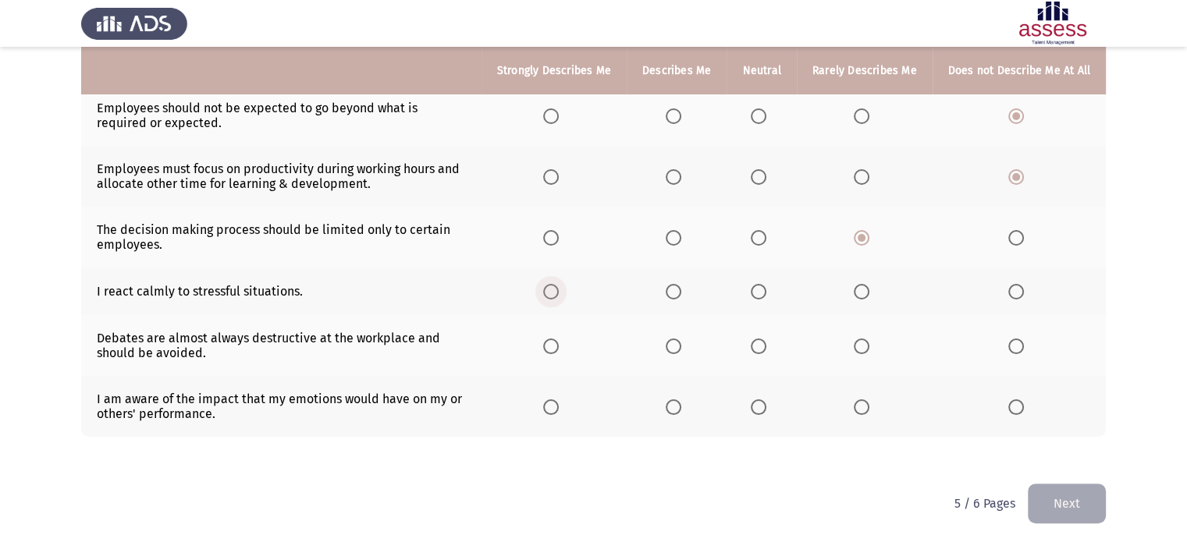
click at [548, 293] on input "Select an option" at bounding box center [551, 292] width 16 height 16
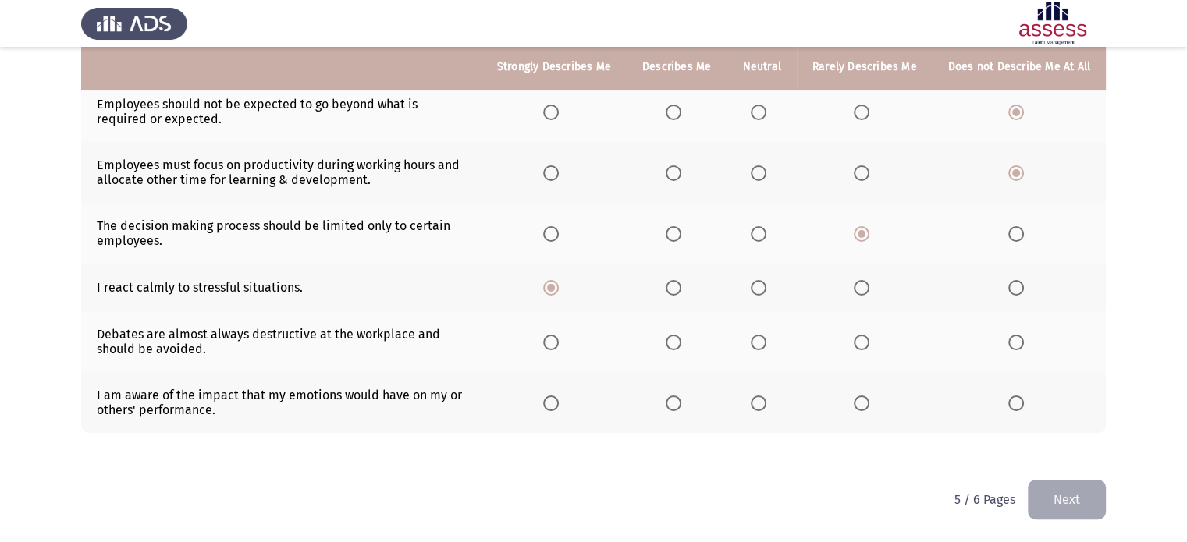
scroll to position [311, 0]
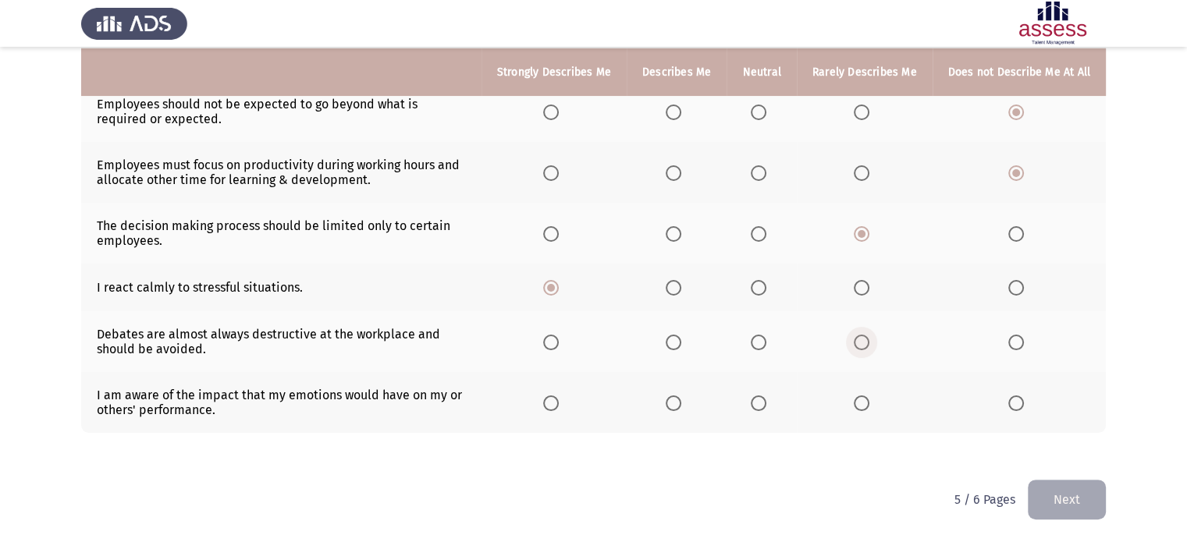
click at [860, 340] on span "Select an option" at bounding box center [862, 343] width 16 height 16
click at [860, 340] on input "Select an option" at bounding box center [862, 343] width 16 height 16
click at [546, 402] on span "Select an option" at bounding box center [551, 404] width 16 height 16
click at [546, 402] on input "Select an option" at bounding box center [551, 404] width 16 height 16
click at [1079, 504] on button "Next" at bounding box center [1067, 500] width 78 height 40
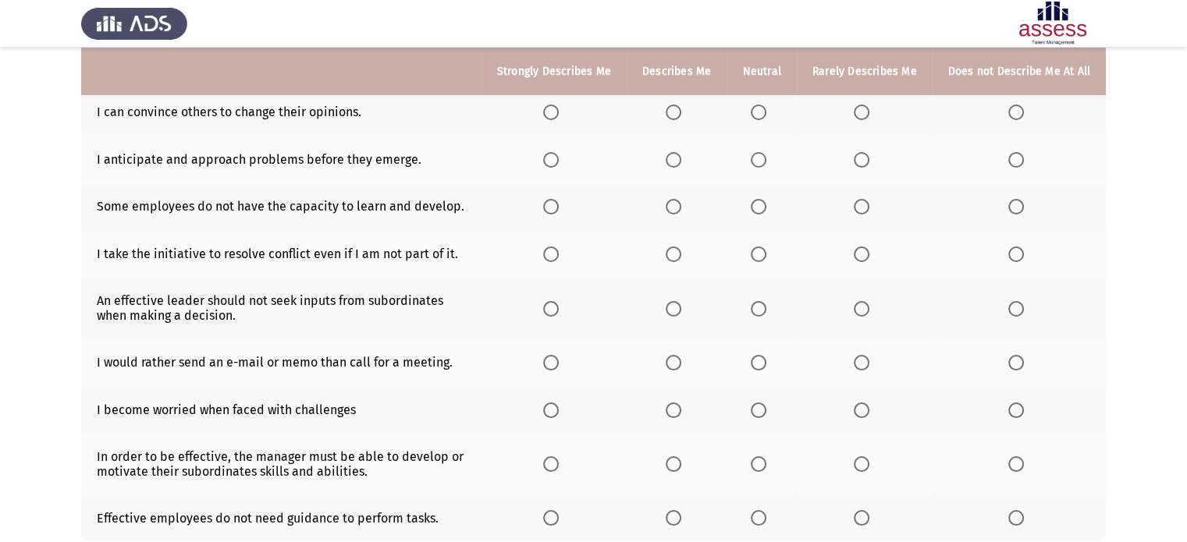
scroll to position [162, 0]
click at [754, 109] on span "Select an option" at bounding box center [759, 111] width 16 height 16
click at [754, 109] on input "Select an option" at bounding box center [759, 111] width 16 height 16
click at [543, 160] on span "Select an option" at bounding box center [551, 159] width 16 height 16
click at [543, 160] on input "Select an option" at bounding box center [551, 159] width 16 height 16
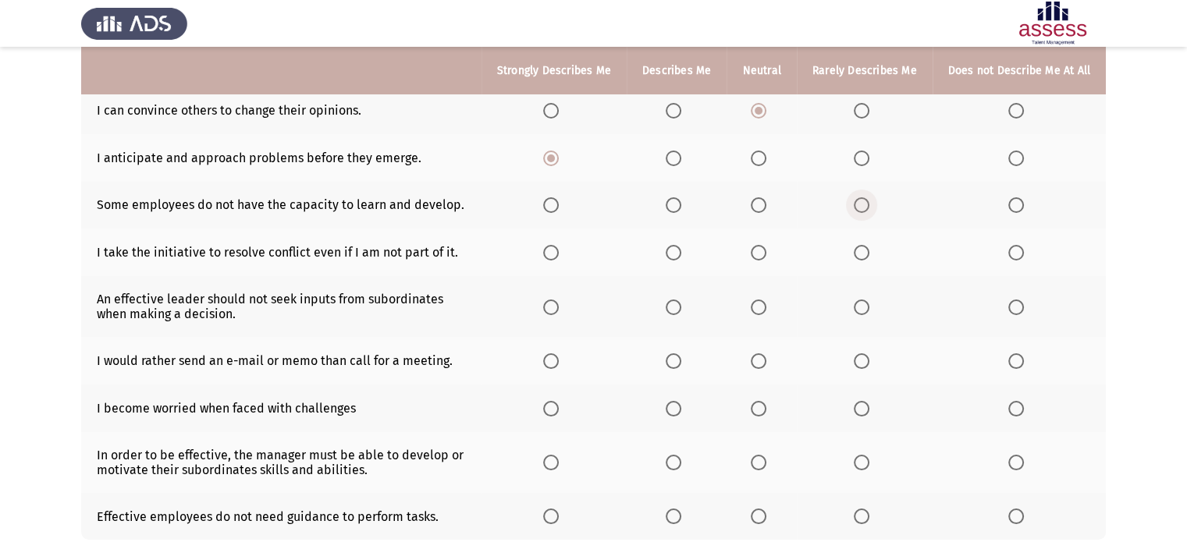
click at [864, 211] on span "Select an option" at bounding box center [862, 205] width 16 height 16
click at [864, 211] on input "Select an option" at bounding box center [862, 205] width 16 height 16
click at [543, 261] on span "Select an option" at bounding box center [551, 253] width 16 height 16
click at [543, 261] on input "Select an option" at bounding box center [551, 253] width 16 height 16
click at [1025, 315] on label "Select an option" at bounding box center [1019, 308] width 22 height 16
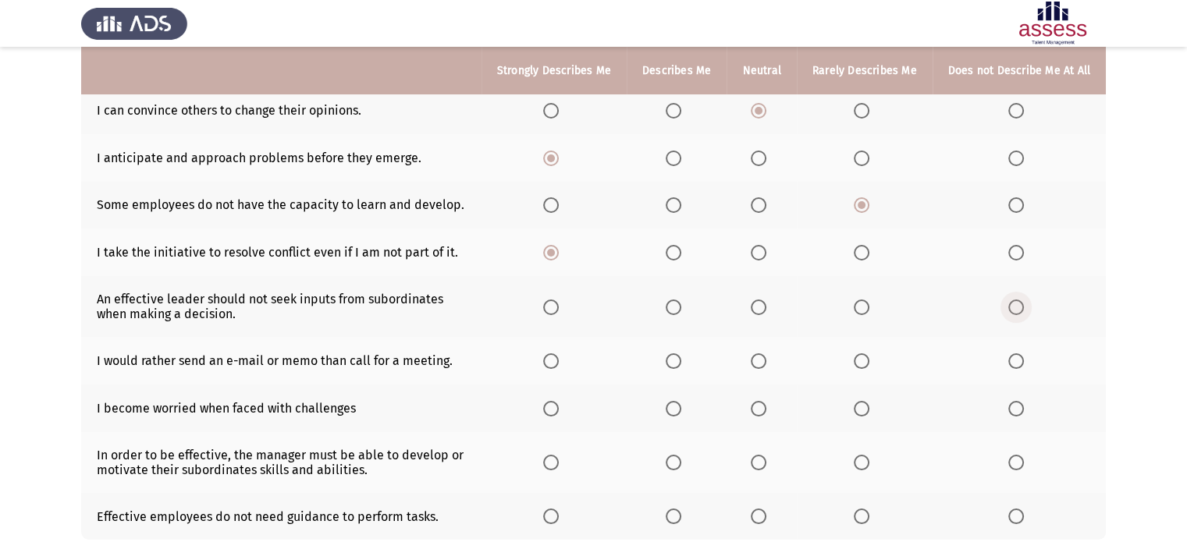
click at [1024, 315] on input "Select an option" at bounding box center [1016, 308] width 16 height 16
click at [1014, 369] on span "Select an option" at bounding box center [1016, 362] width 16 height 16
click at [1014, 369] on input "Select an option" at bounding box center [1016, 362] width 16 height 16
click at [543, 112] on span "Select an option" at bounding box center [551, 111] width 16 height 16
click at [543, 112] on input "Select an option" at bounding box center [551, 111] width 16 height 16
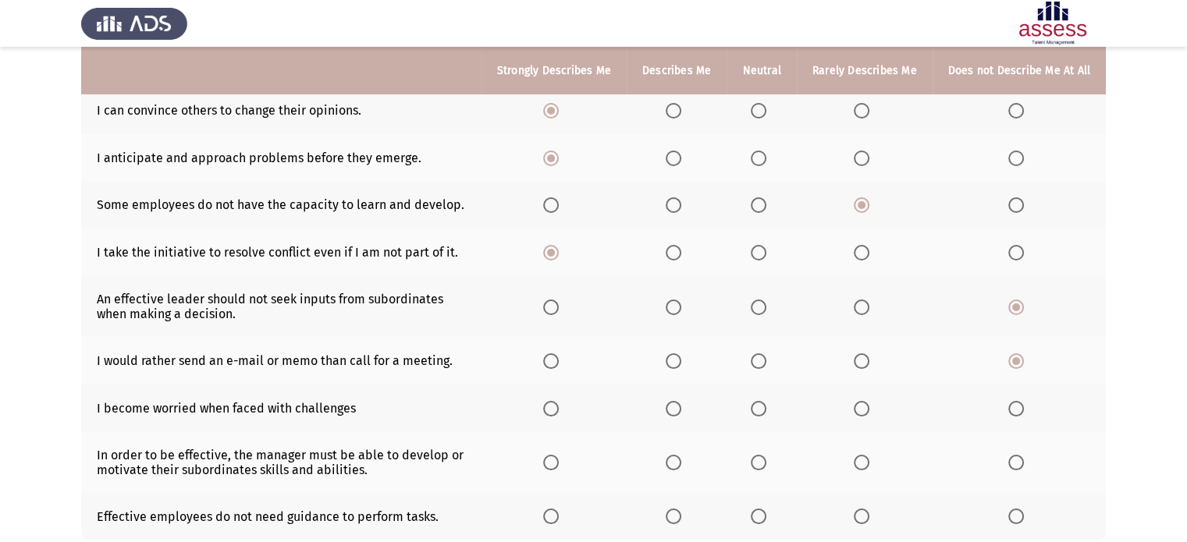
click at [855, 369] on span "Select an option" at bounding box center [862, 362] width 16 height 16
click at [855, 369] on input "Select an option" at bounding box center [862, 362] width 16 height 16
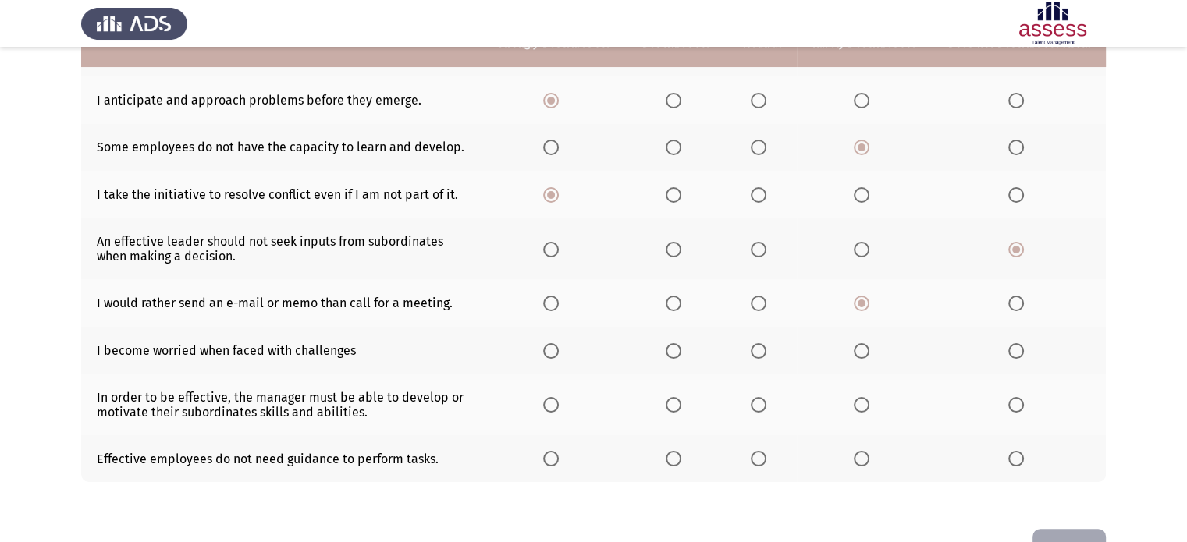
scroll to position [283, 0]
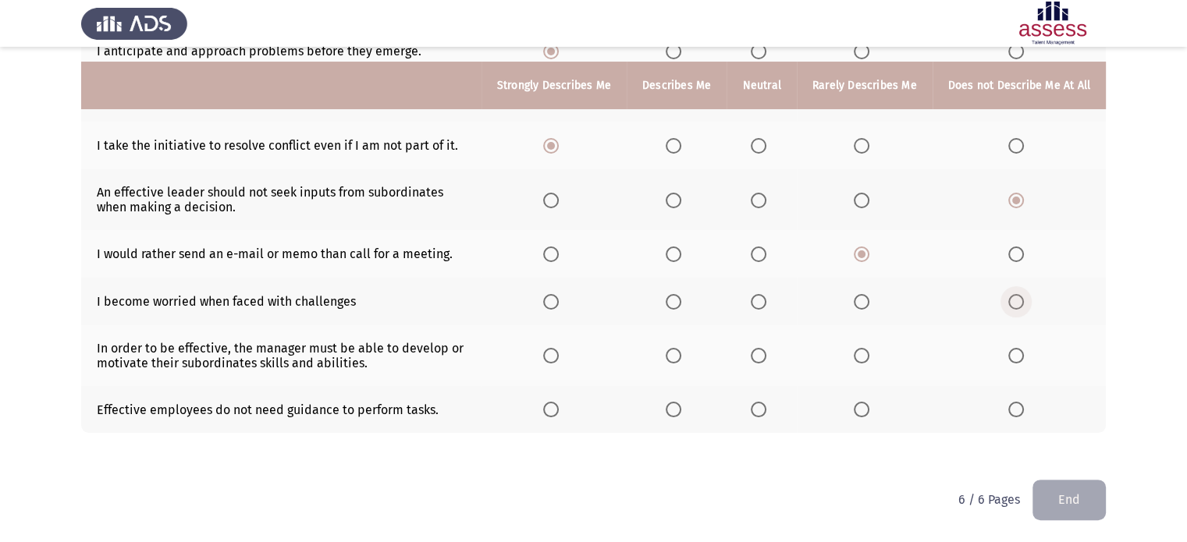
click at [1021, 304] on span "Select an option" at bounding box center [1016, 302] width 16 height 16
click at [1021, 304] on input "Select an option" at bounding box center [1016, 302] width 16 height 16
click at [671, 359] on span "Select an option" at bounding box center [674, 356] width 16 height 16
click at [671, 359] on input "Select an option" at bounding box center [674, 356] width 16 height 16
click at [859, 412] on span "Select an option" at bounding box center [862, 410] width 16 height 16
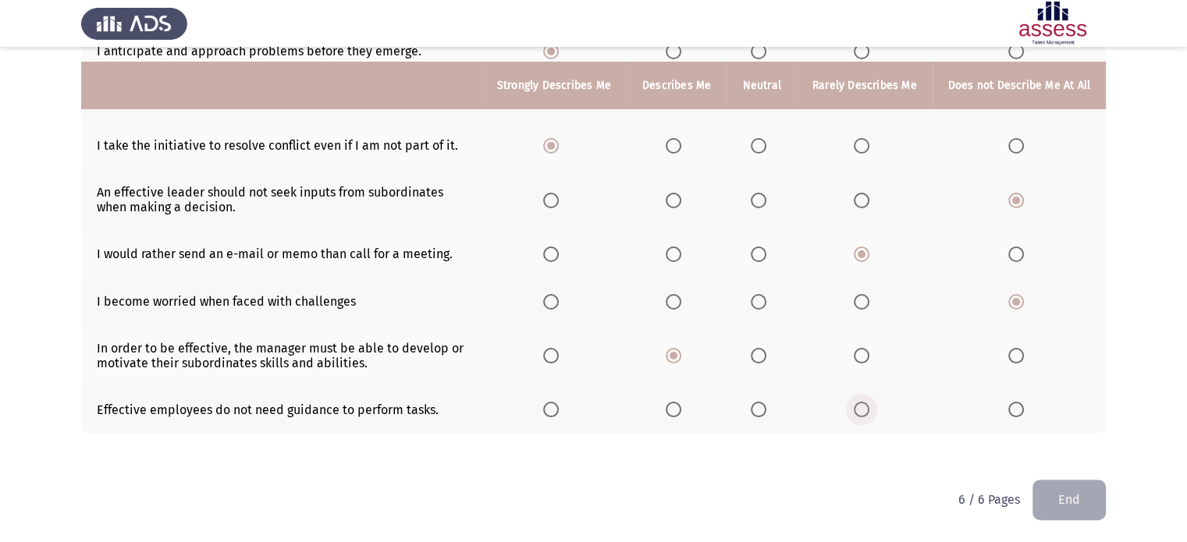
click at [859, 412] on input "Select an option" at bounding box center [862, 410] width 16 height 16
click at [1061, 501] on button "End" at bounding box center [1069, 500] width 73 height 40
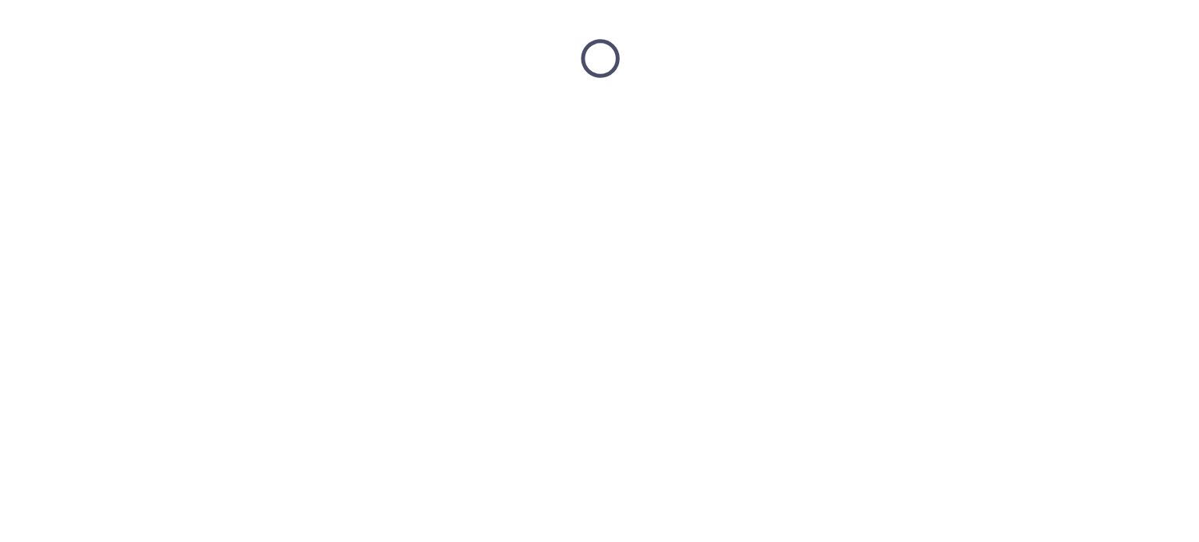
scroll to position [0, 0]
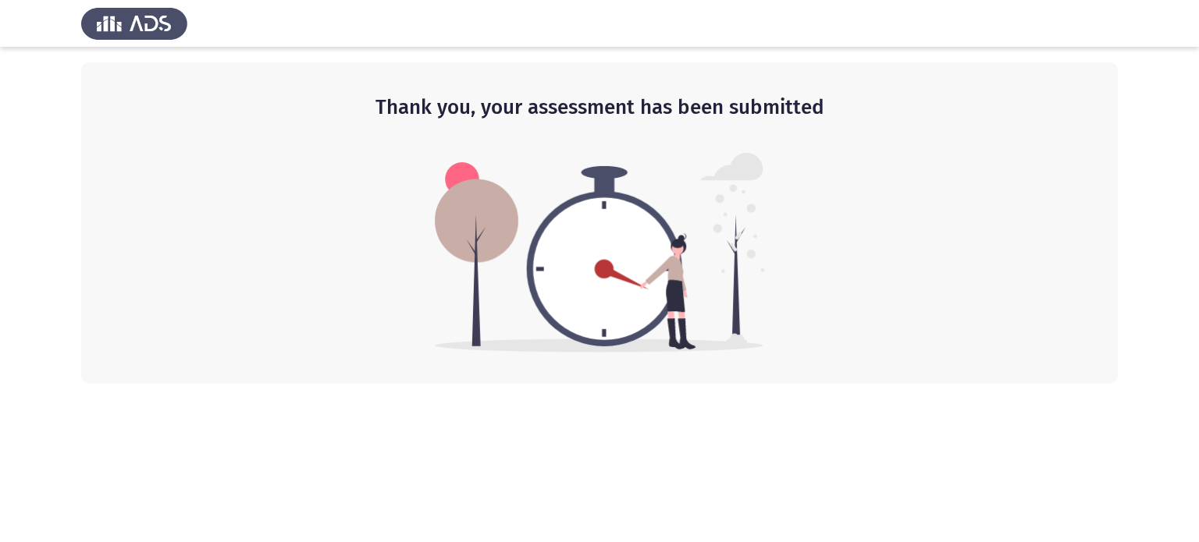
click at [153, 30] on img at bounding box center [134, 24] width 106 height 44
click at [467, 226] on img at bounding box center [600, 253] width 330 height 200
click at [635, 256] on img at bounding box center [600, 253] width 330 height 200
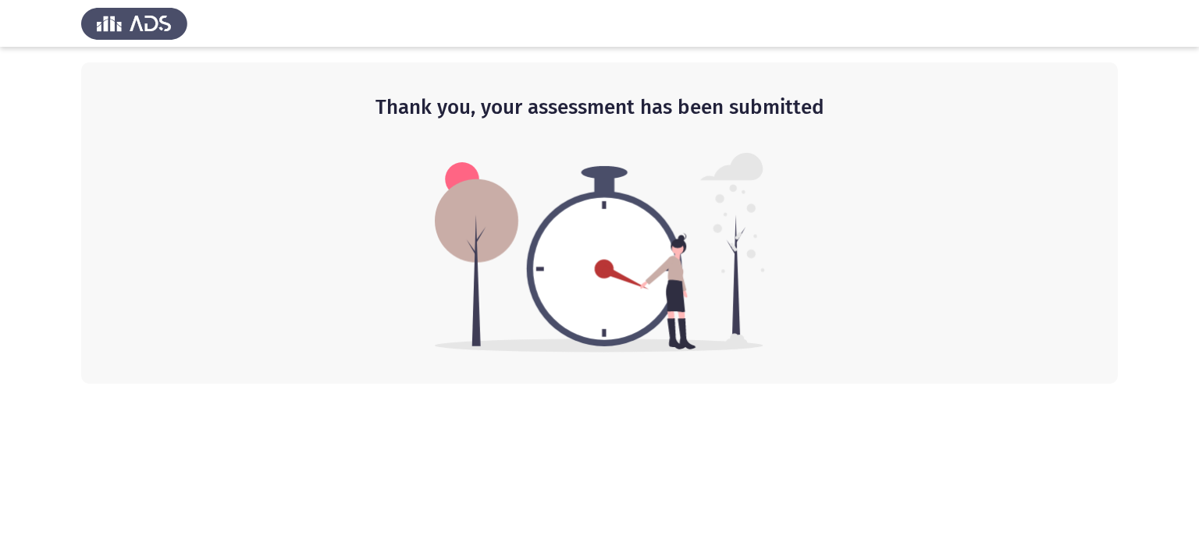
click at [683, 112] on h2 "Thank you, your assessment has been submitted" at bounding box center [599, 108] width 974 height 28
